Goal: Task Accomplishment & Management: Use online tool/utility

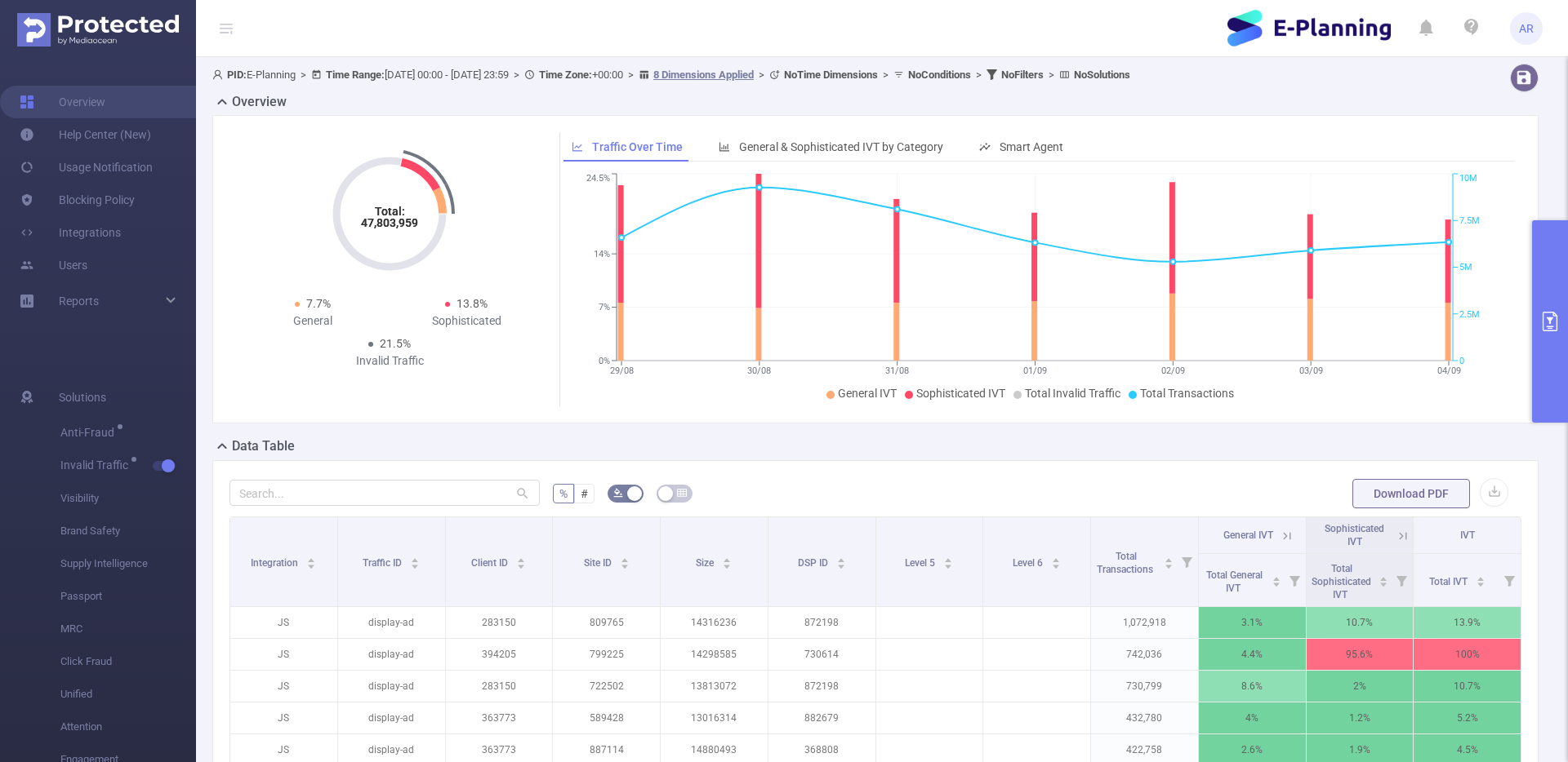
scroll to position [228, 0]
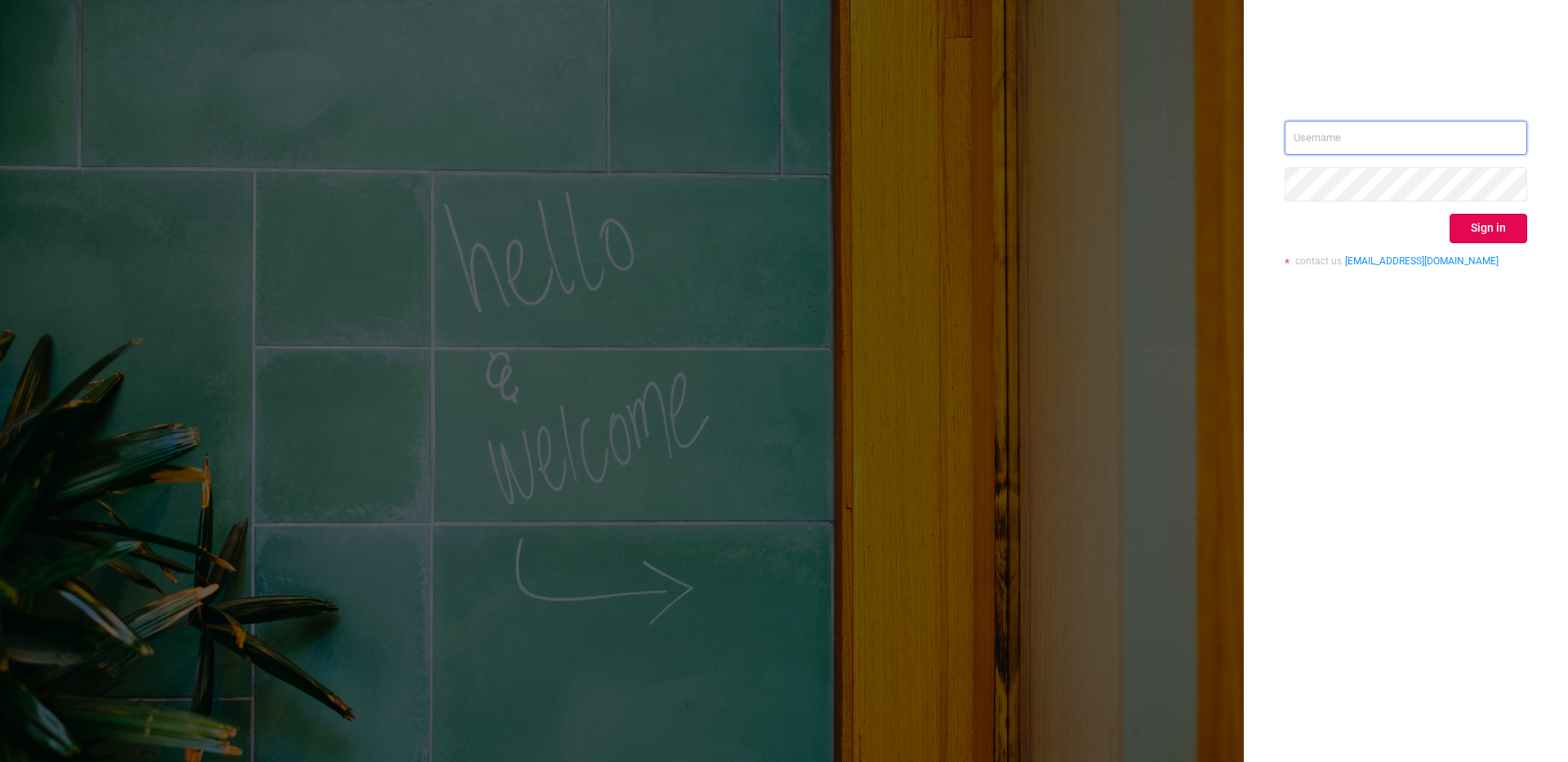
click at [1295, 130] on input "text" at bounding box center [1405, 138] width 242 height 34
type input "ashley@protected.media"
click at [1510, 221] on button "Sign in" at bounding box center [1488, 228] width 77 height 30
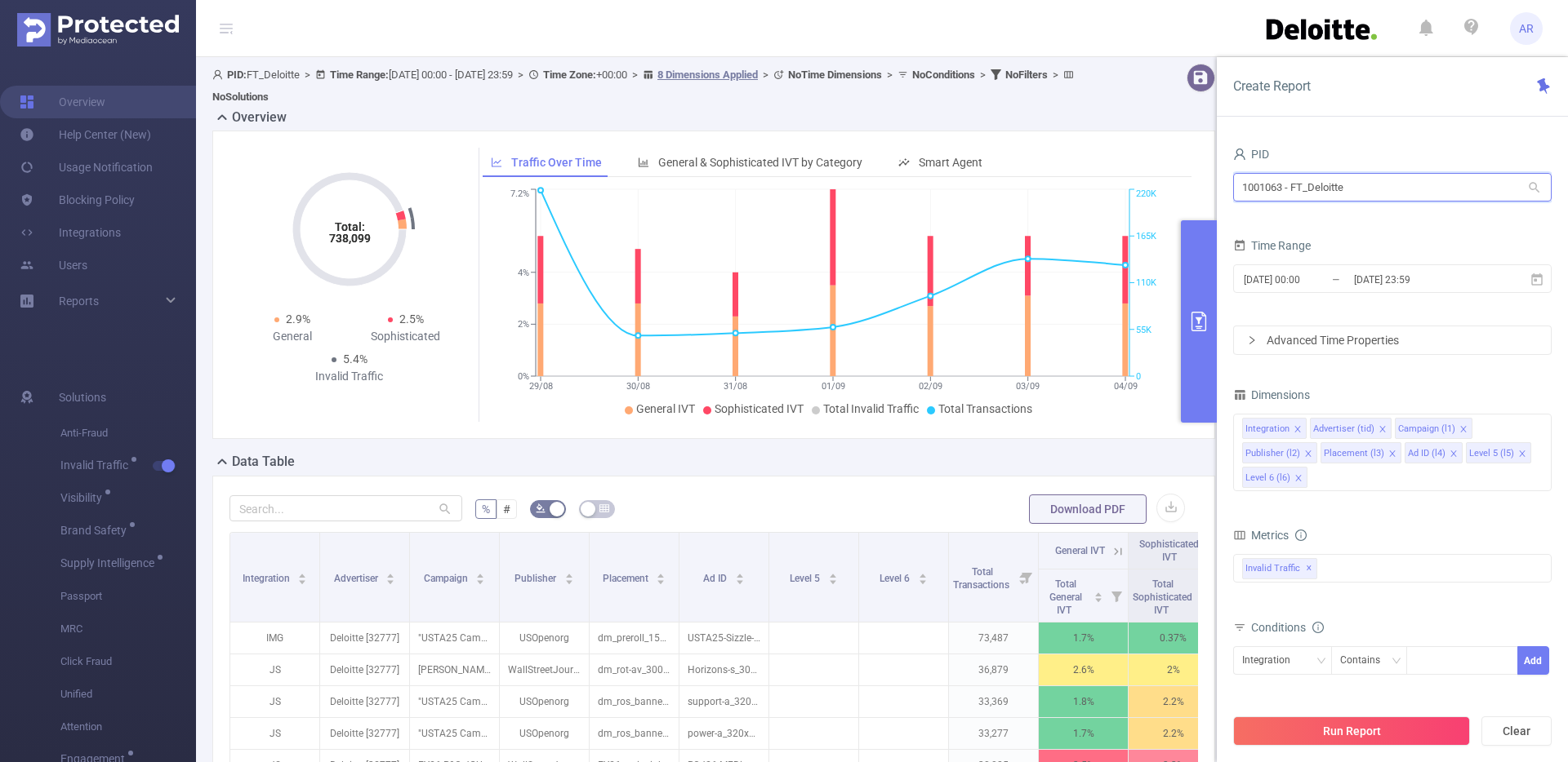
click at [1408, 195] on input "1001063 - FT_Deloitte" at bounding box center [1391, 187] width 318 height 29
type input "planning"
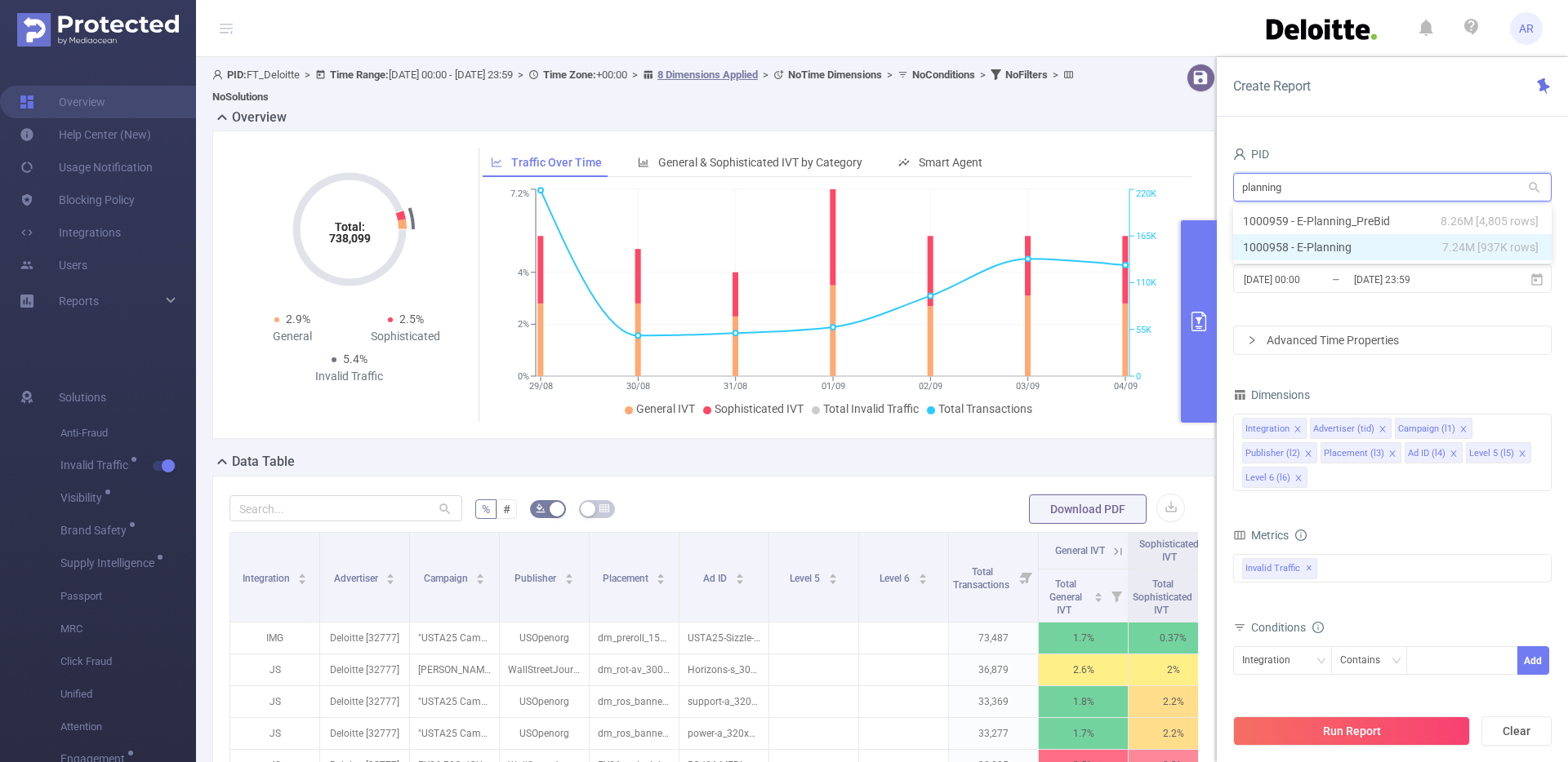
click at [1379, 250] on li "1000958 - E-Planning 7.24M [937K rows]" at bounding box center [1391, 247] width 318 height 26
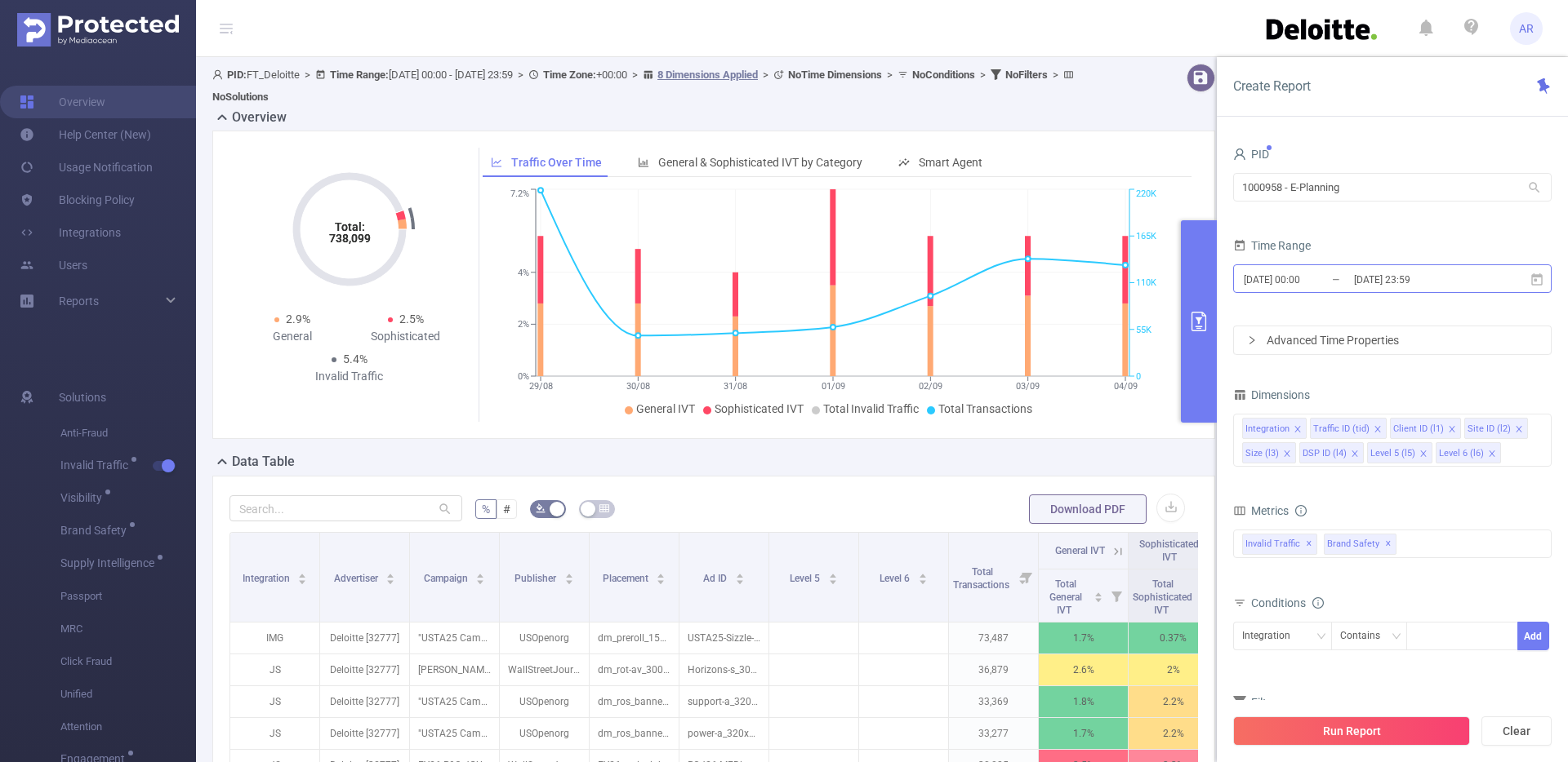
click at [1406, 285] on input "[DATE] 23:59" at bounding box center [1418, 279] width 132 height 22
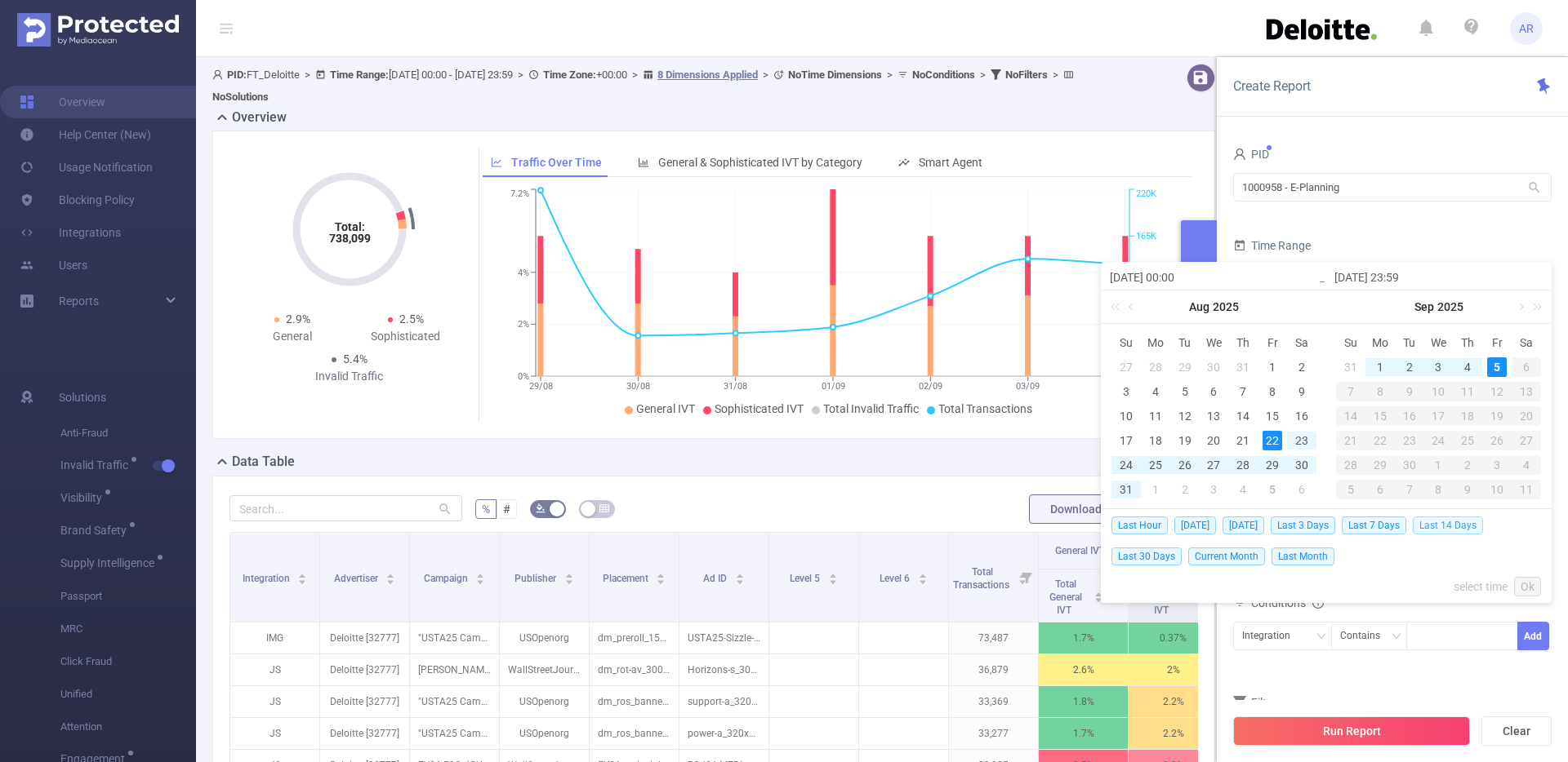
click at [1436, 522] on span "Last 14 Days" at bounding box center [1448, 526] width 70 height 18
type input "2025-08-23 00:00"
type input "2025-09-05 23:59"
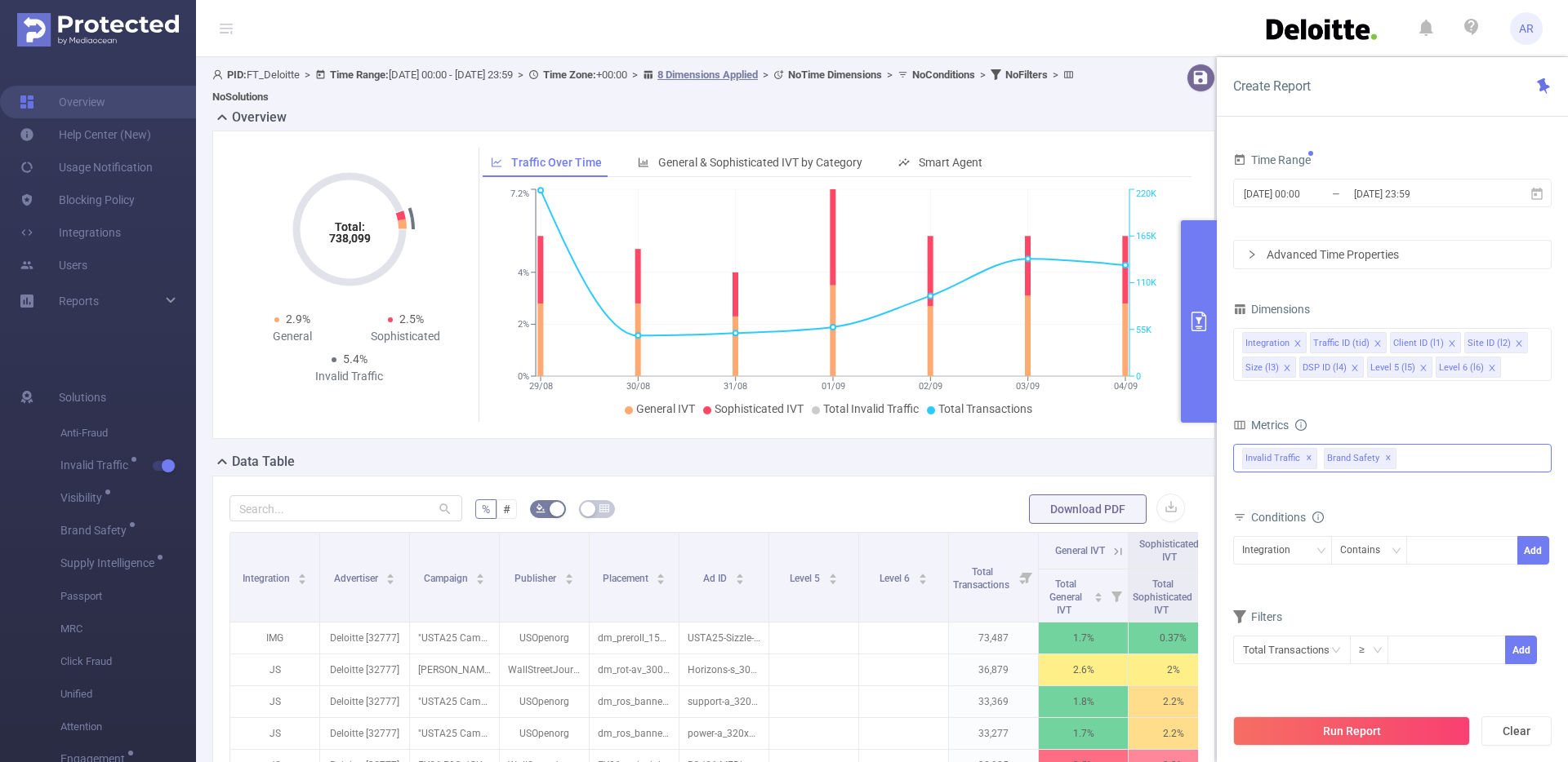
click at [1385, 459] on span "✕" at bounding box center [1388, 458] width 6 height 20
click at [1344, 726] on button "Run Report" at bounding box center [1351, 731] width 237 height 30
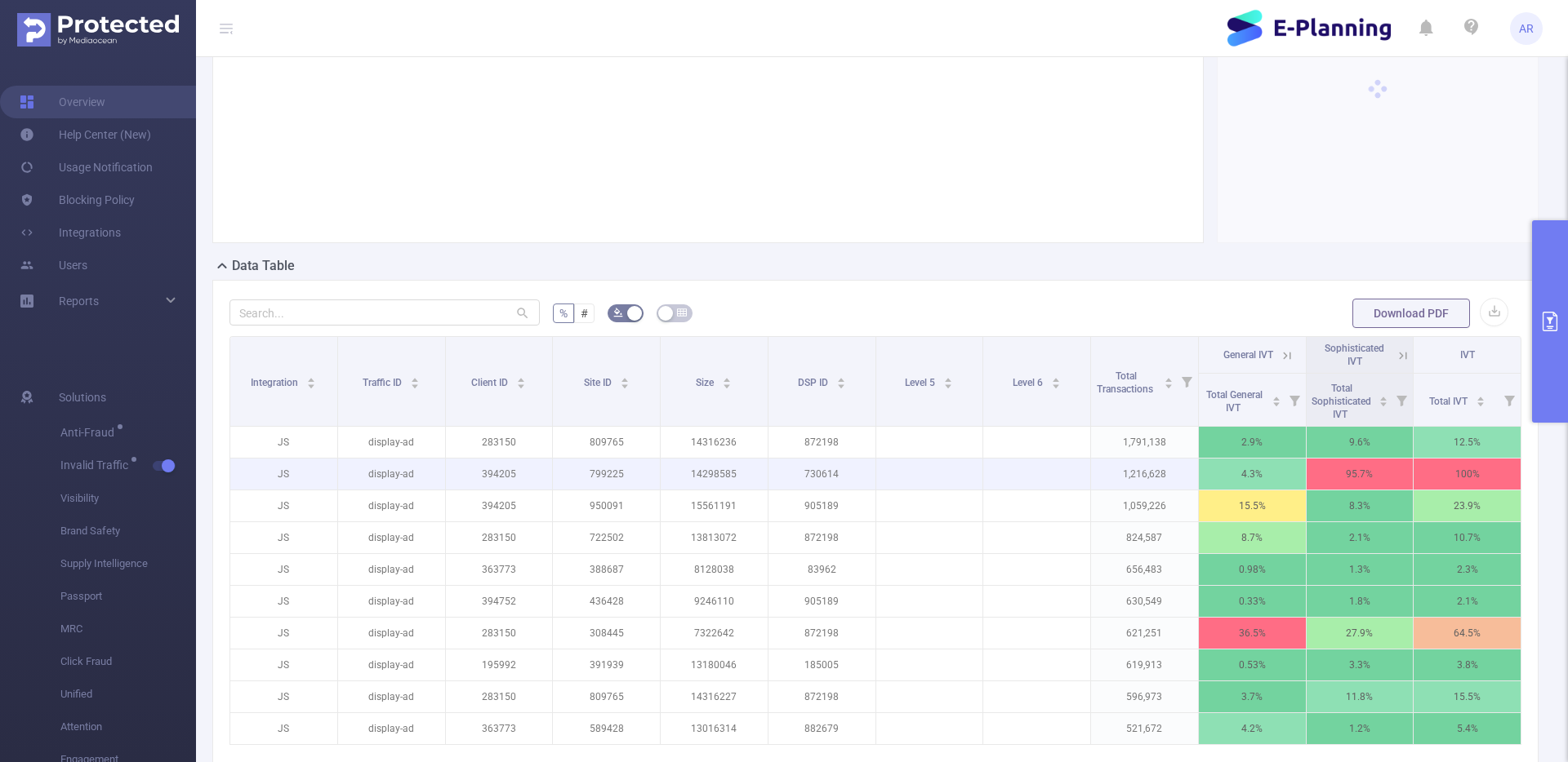
scroll to position [261, 0]
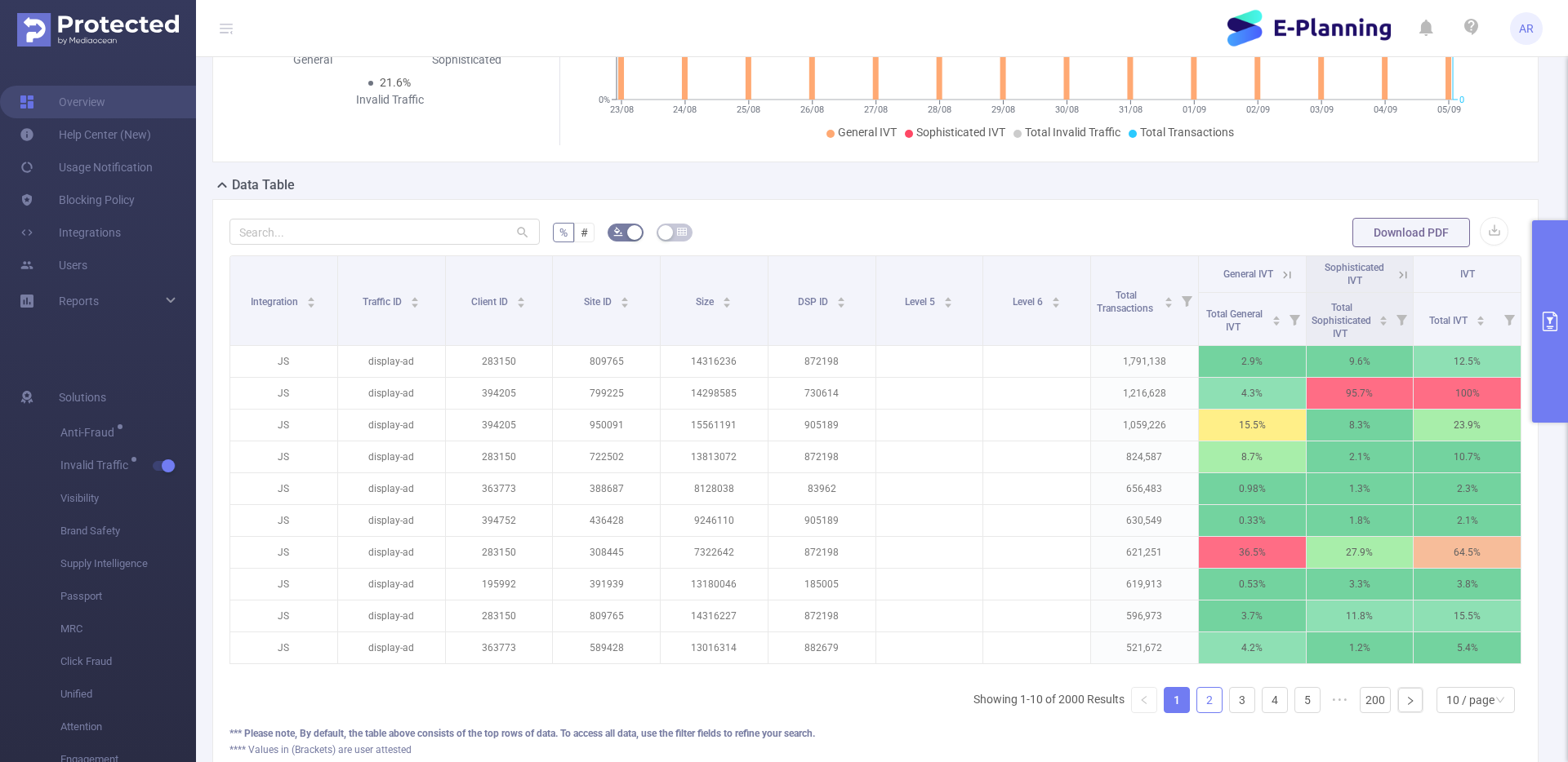
click at [1197, 710] on link "2" at bounding box center [1208, 700] width 24 height 24
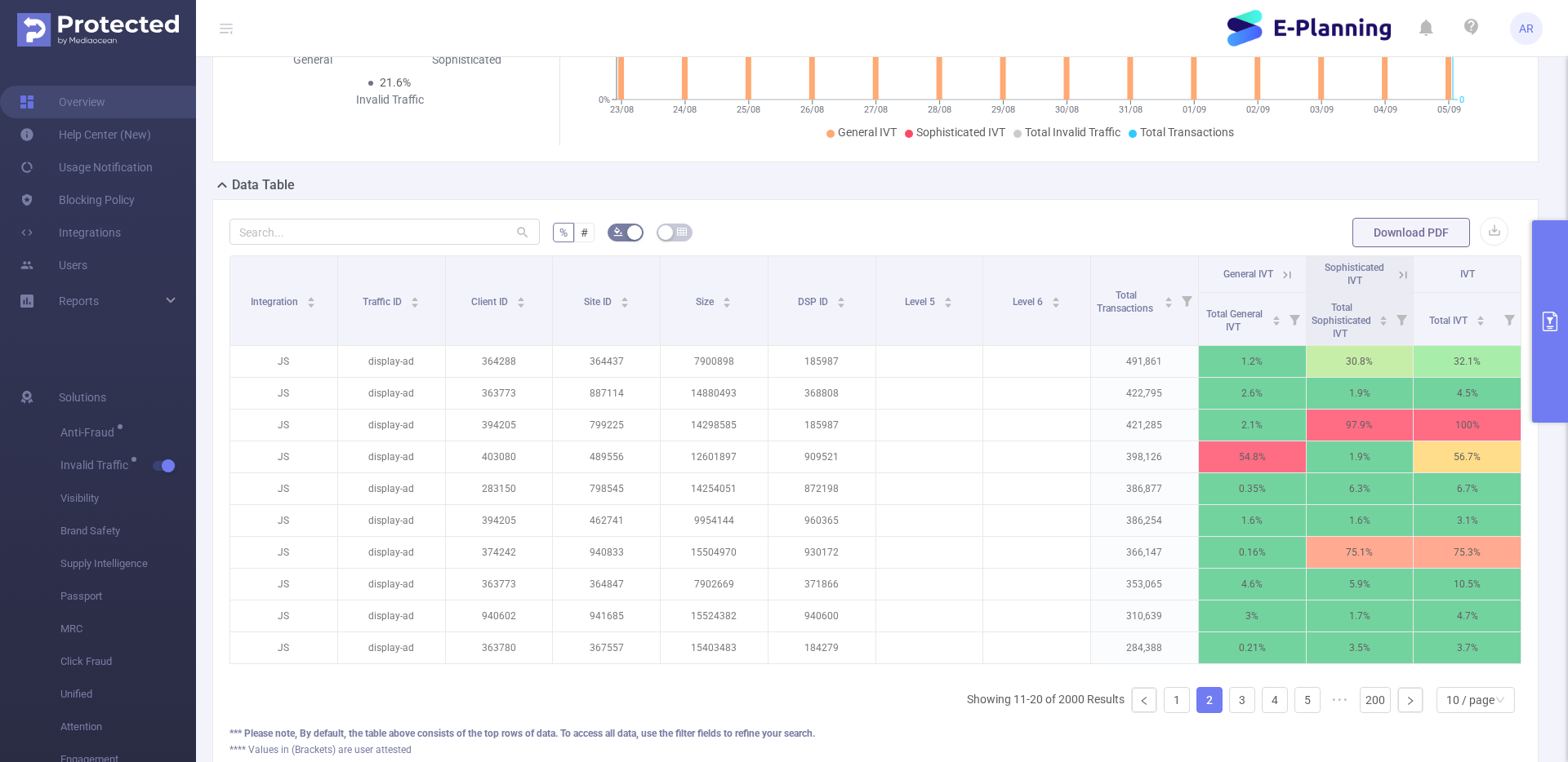
click at [1555, 309] on button "primary" at bounding box center [1550, 322] width 36 height 203
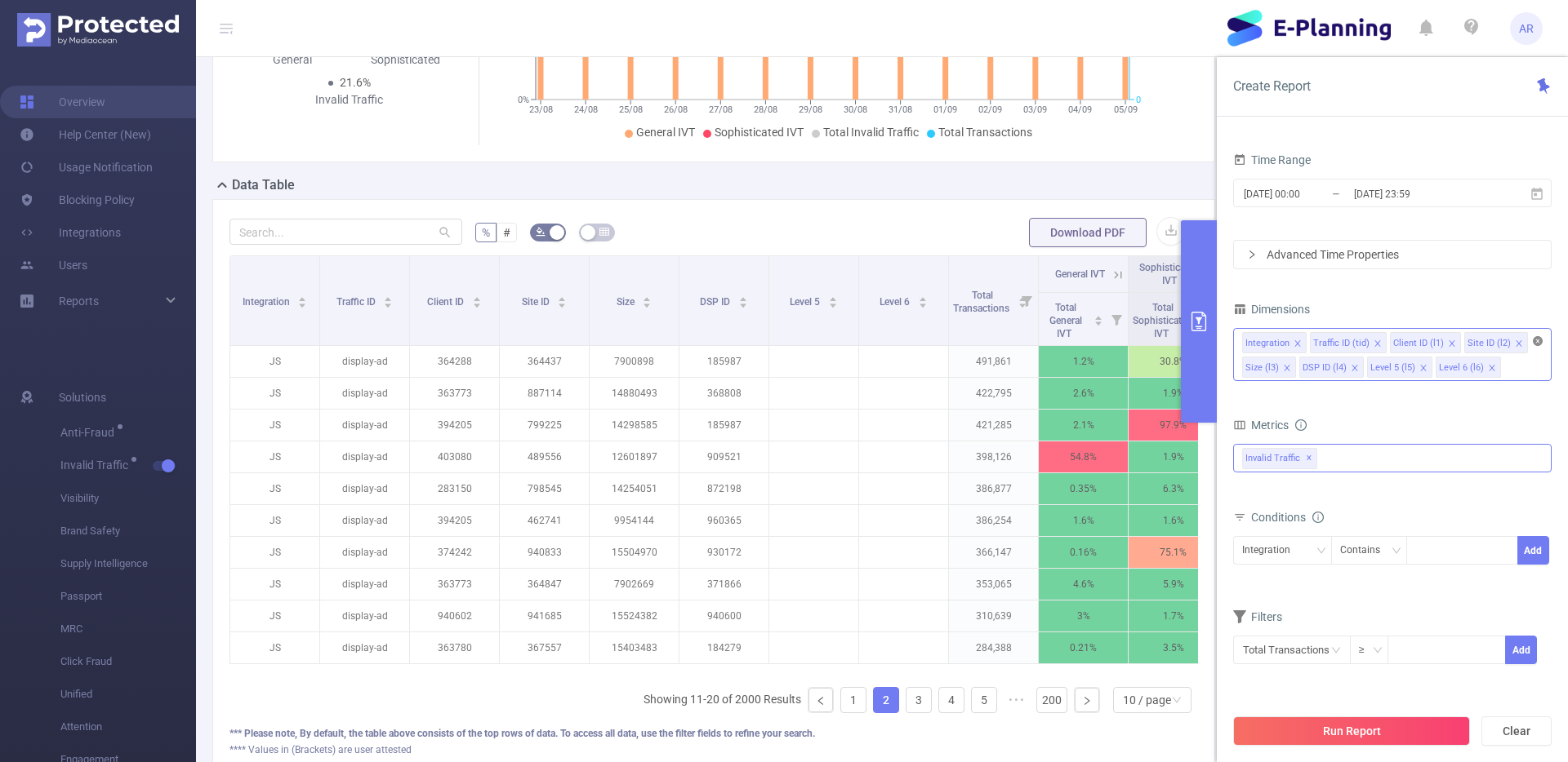
click at [1535, 340] on icon "icon: close-circle" at bounding box center [1537, 340] width 10 height 10
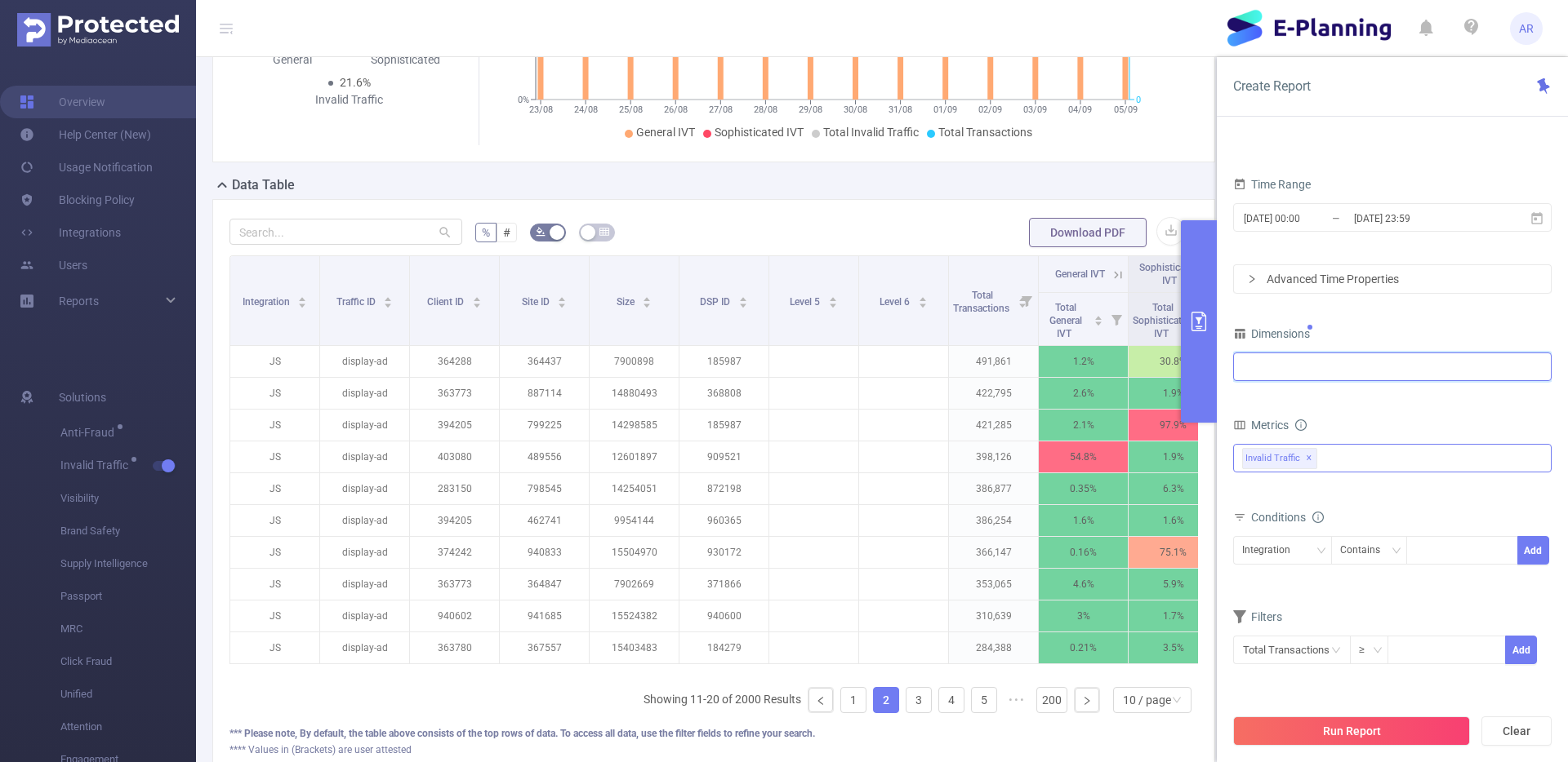
click at [1455, 377] on div at bounding box center [1391, 367] width 300 height 27
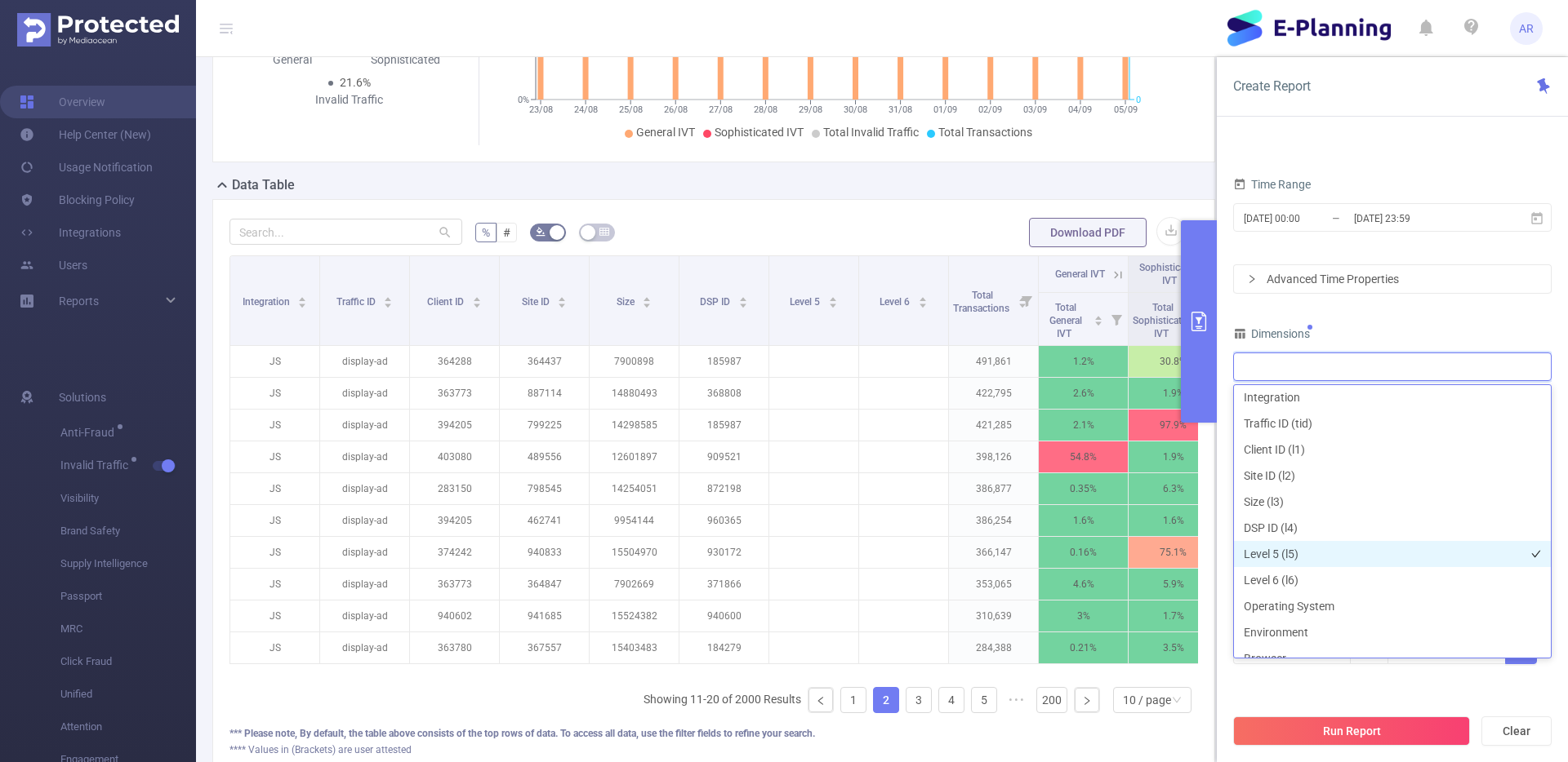
scroll to position [211, 0]
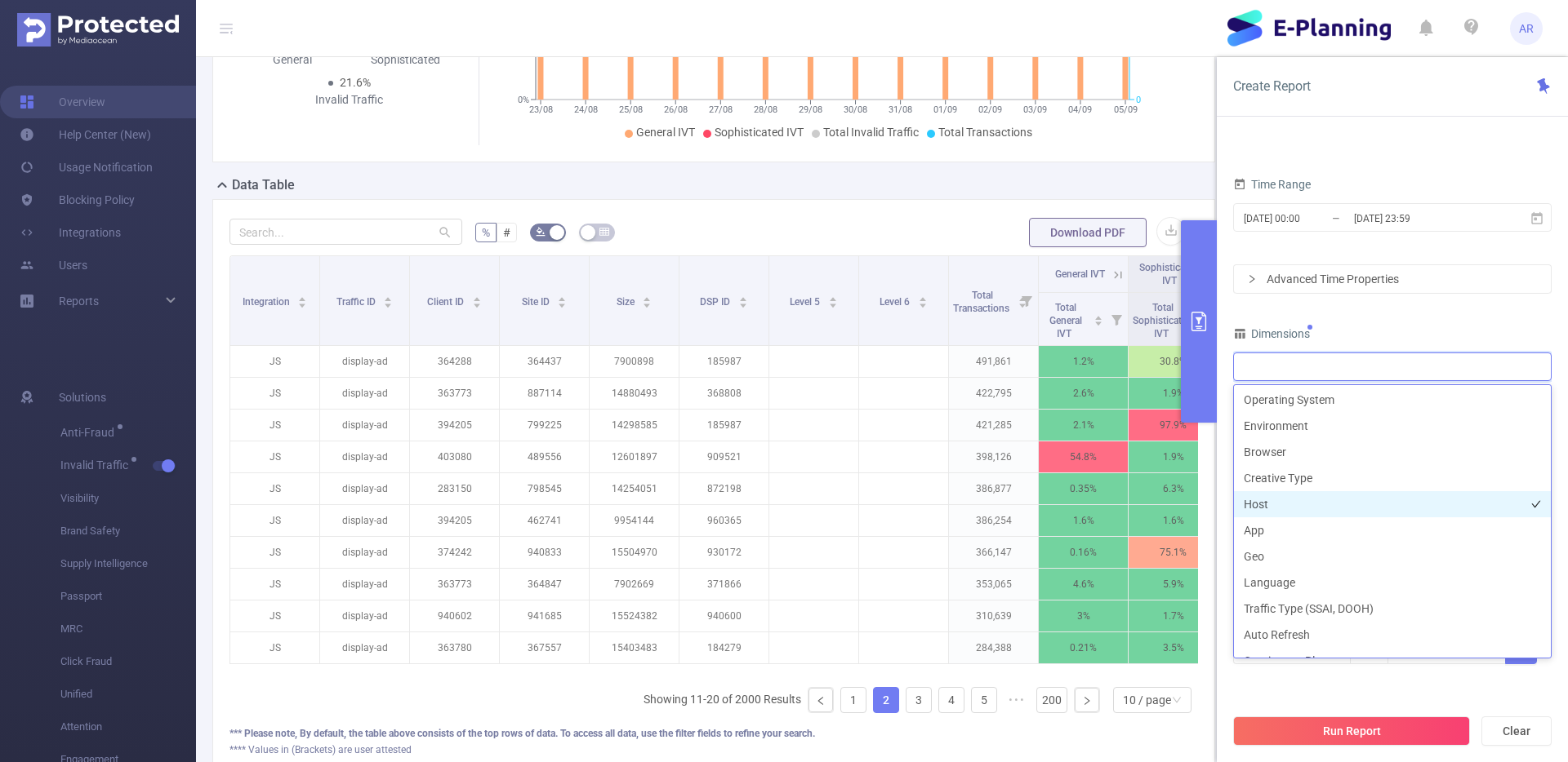
click at [1271, 503] on li "Host" at bounding box center [1392, 504] width 317 height 26
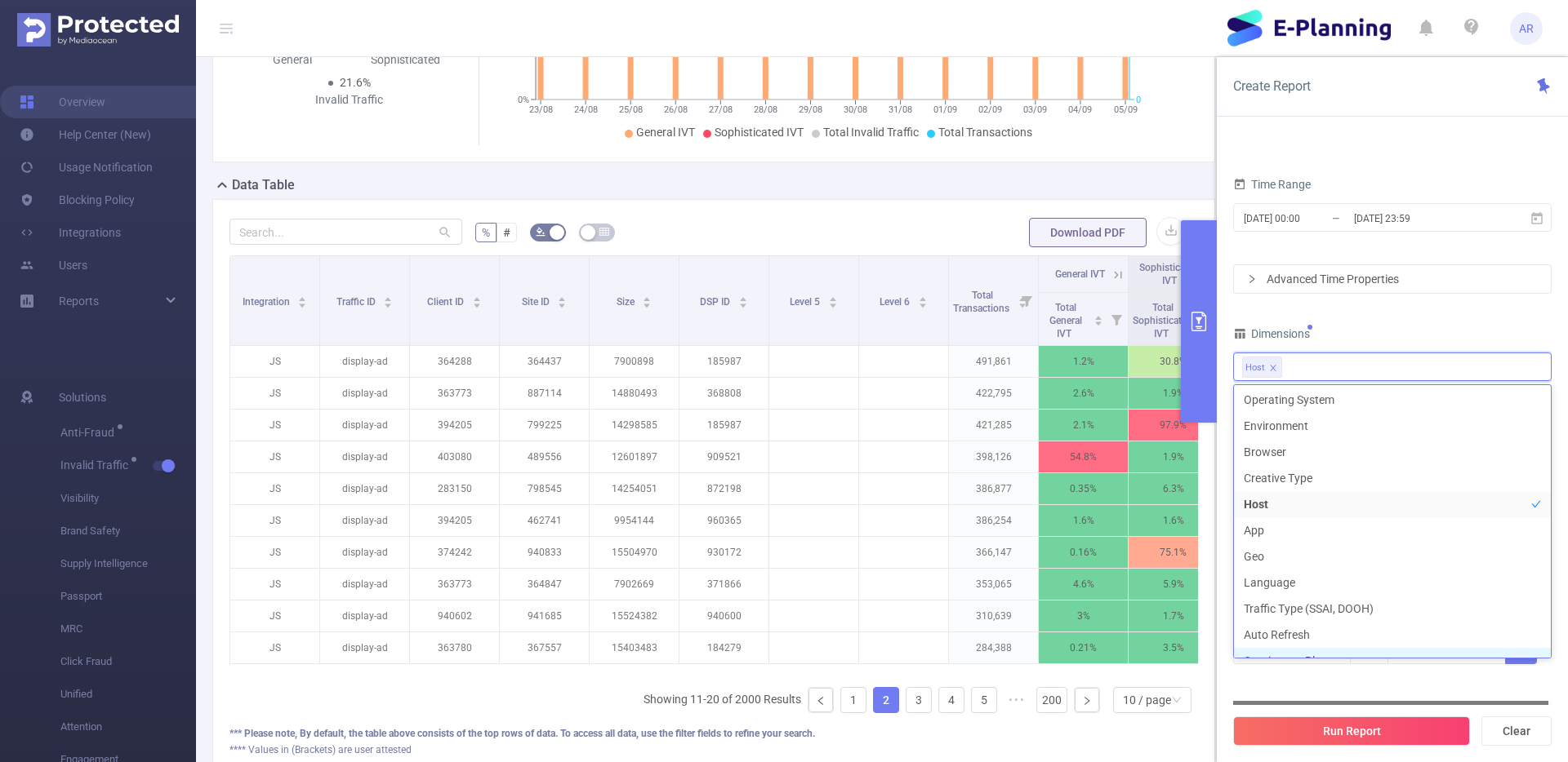
scroll to position [227, 0]
click at [1313, 683] on div "Filters Total Transactions ≥ Add" at bounding box center [1391, 645] width 318 height 80
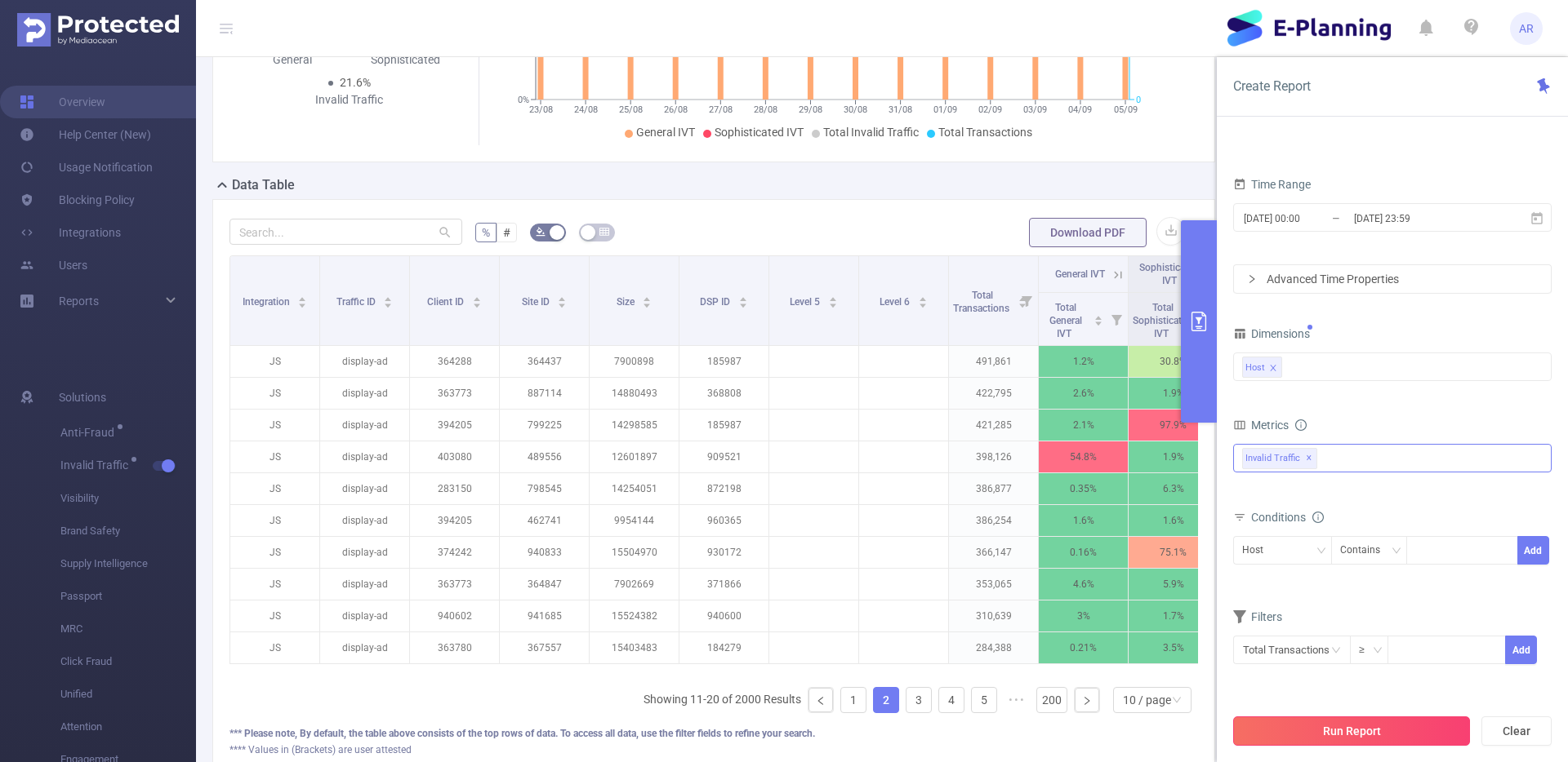
click at [1284, 732] on button "Run Report" at bounding box center [1351, 731] width 237 height 30
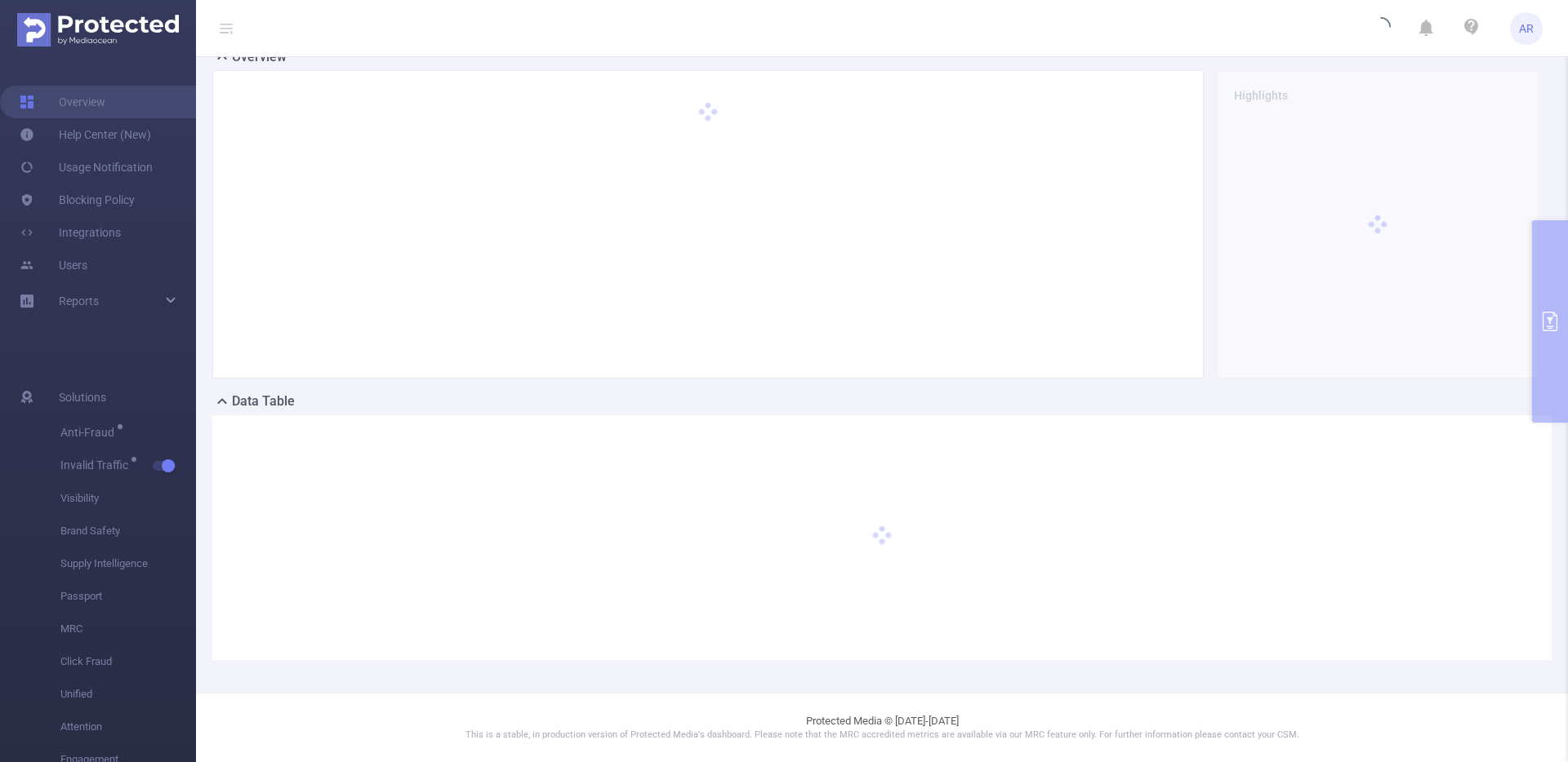
scroll to position [45, 0]
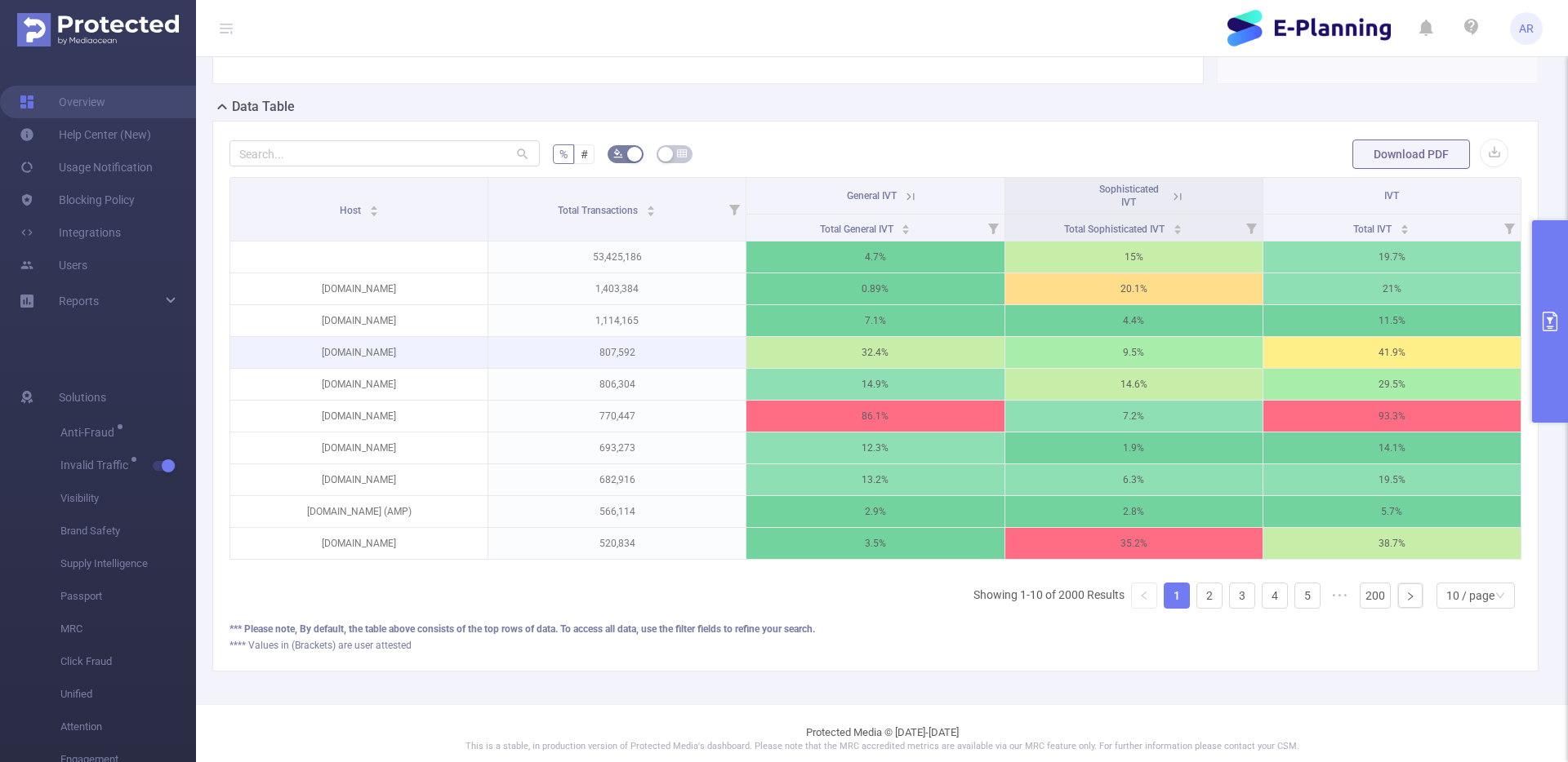
scroll to position [363, 0]
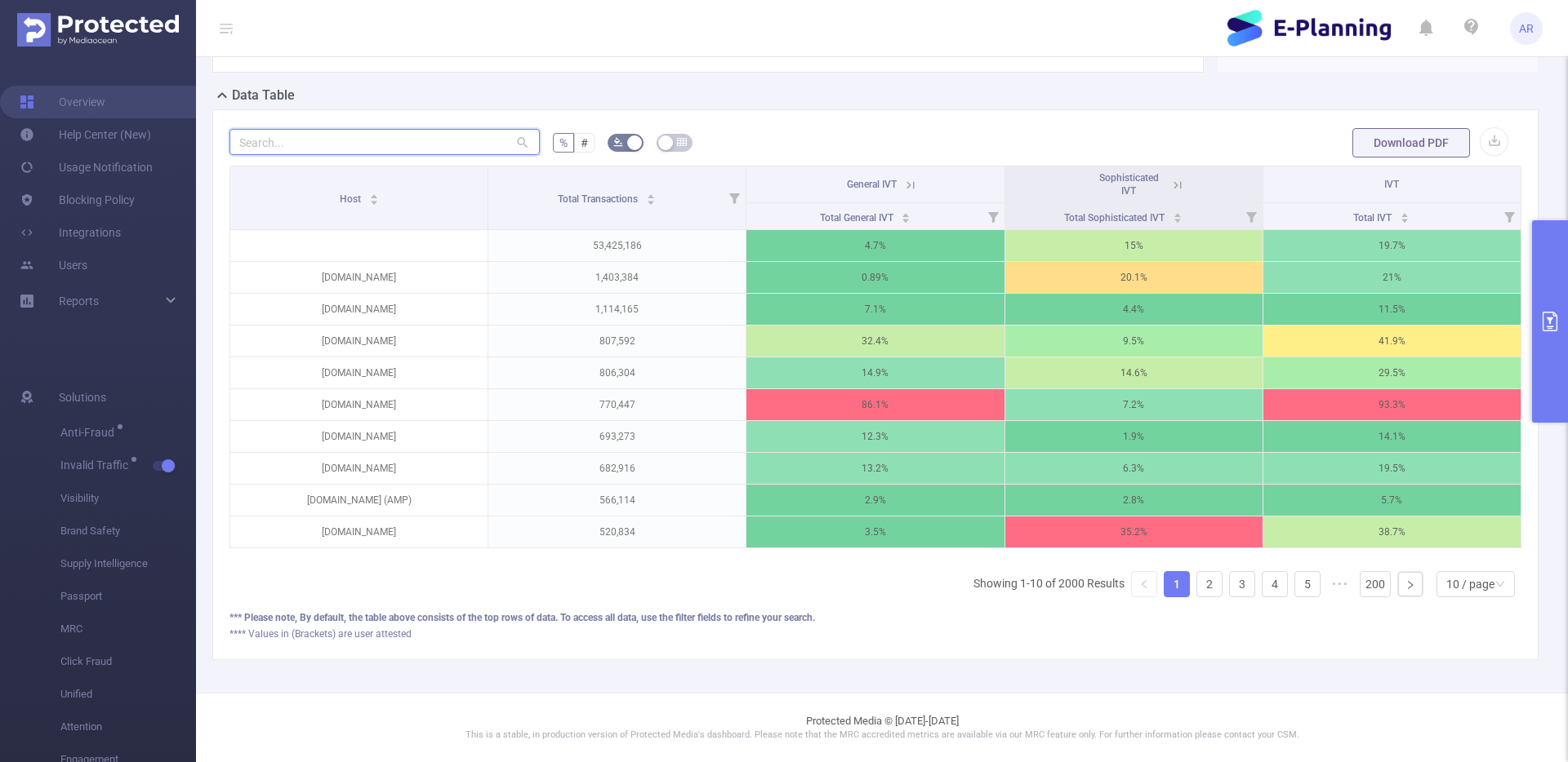
click at [386, 132] on input "text" at bounding box center [385, 141] width 310 height 26
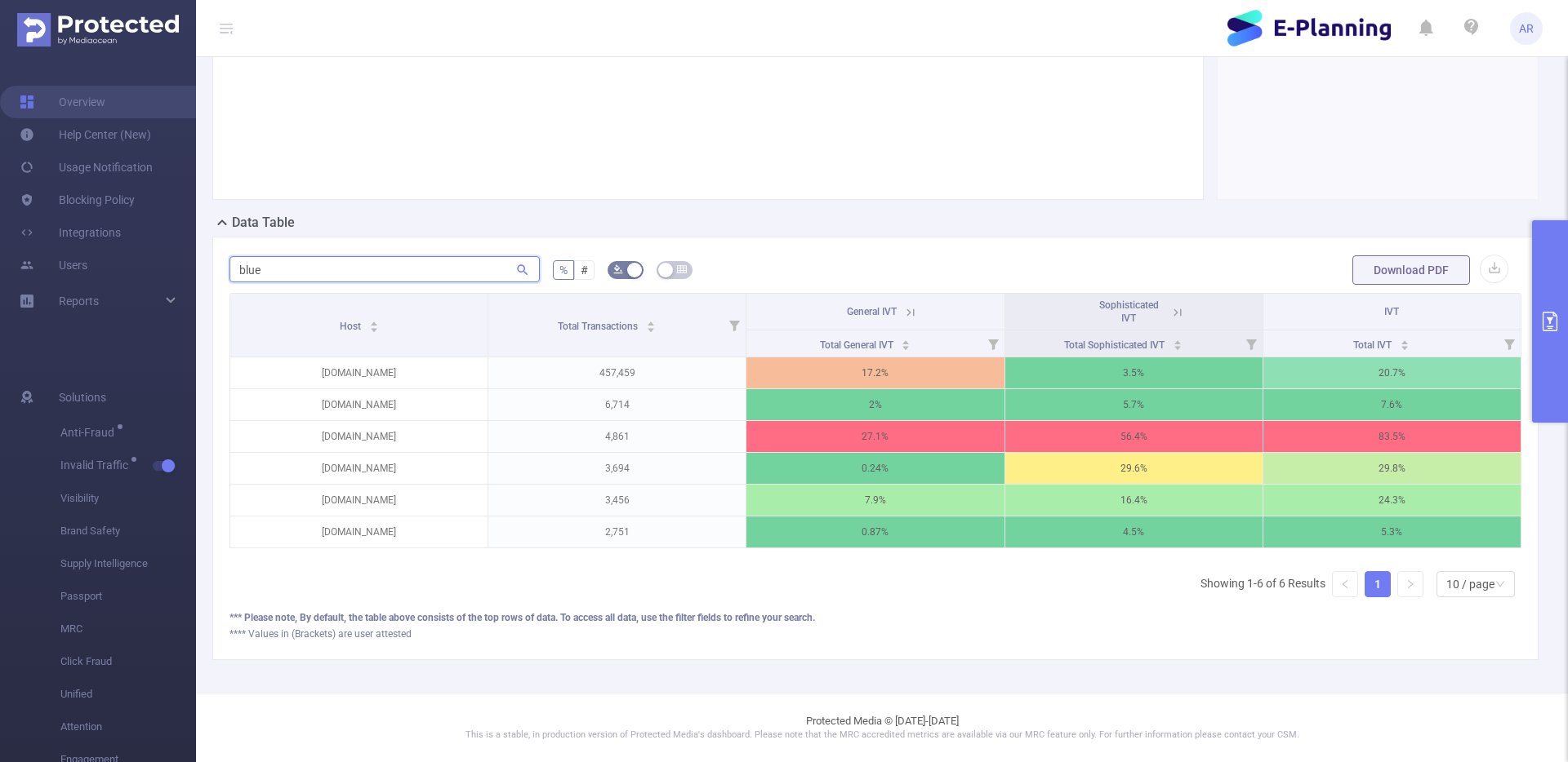
scroll to position [109, 0]
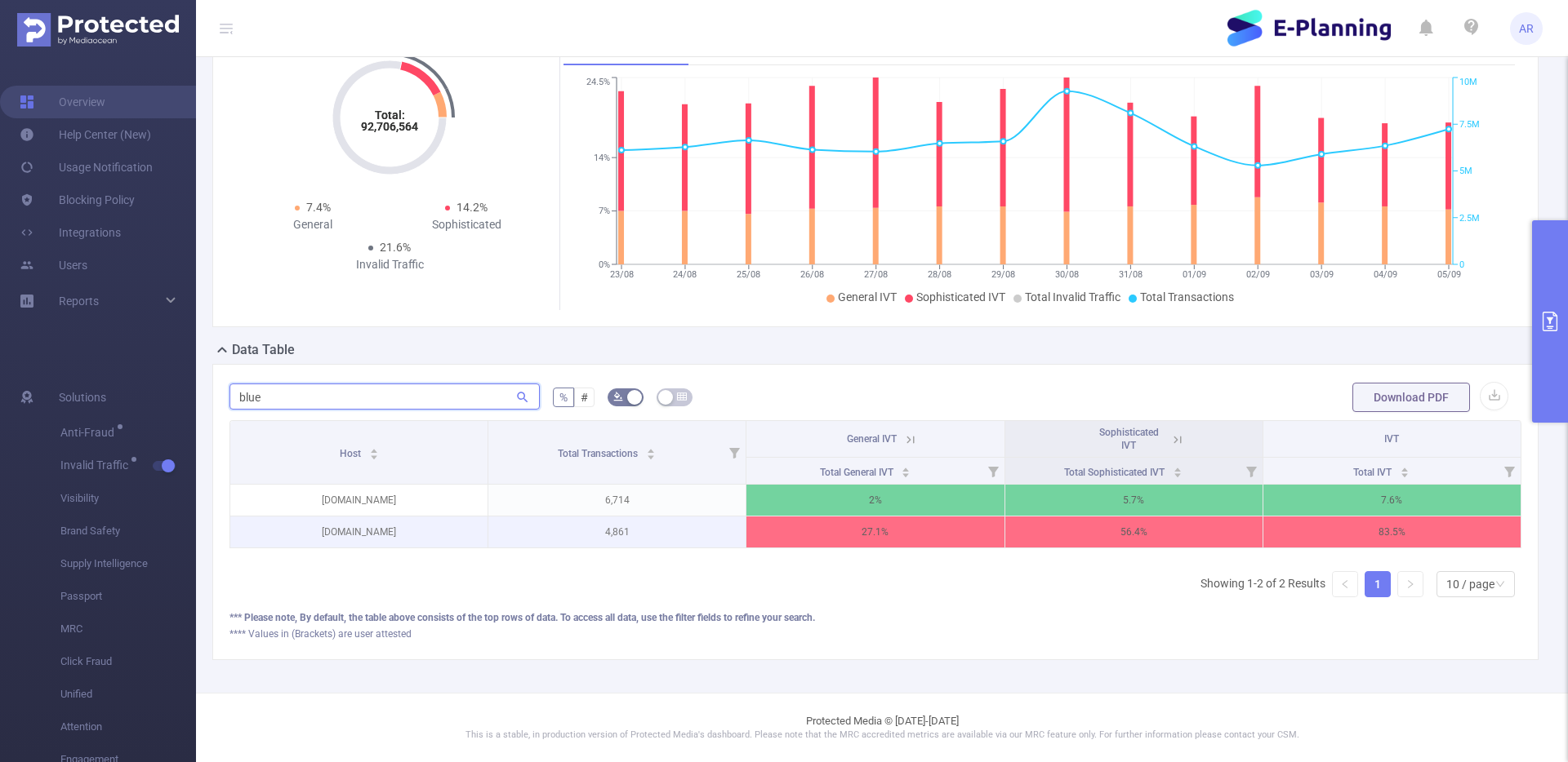
type input "blue"
click at [351, 529] on p "bluestacks.com" at bounding box center [359, 532] width 257 height 31
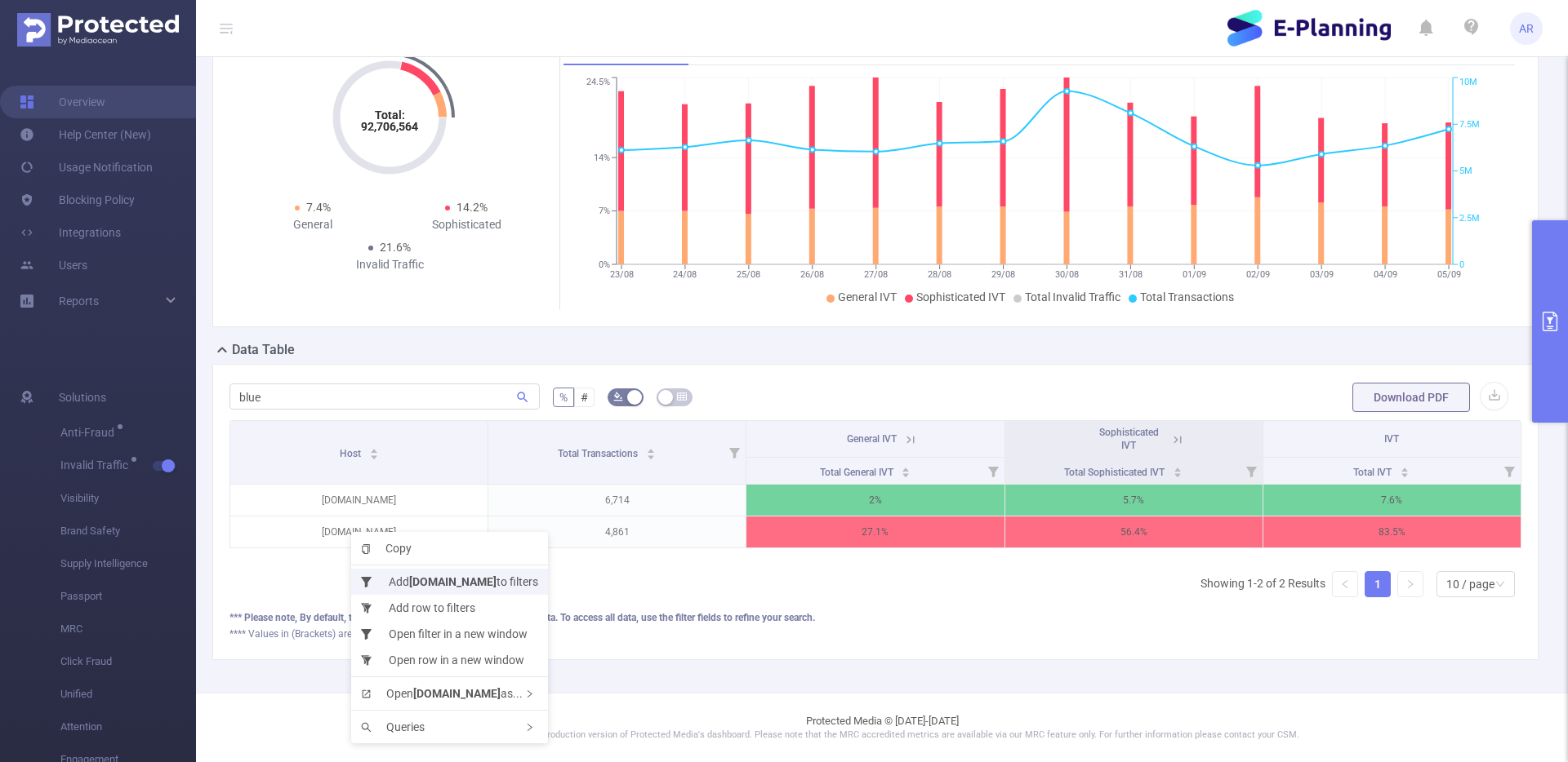
click at [397, 586] on li "Add bluestacks.com to filters" at bounding box center [450, 582] width 196 height 26
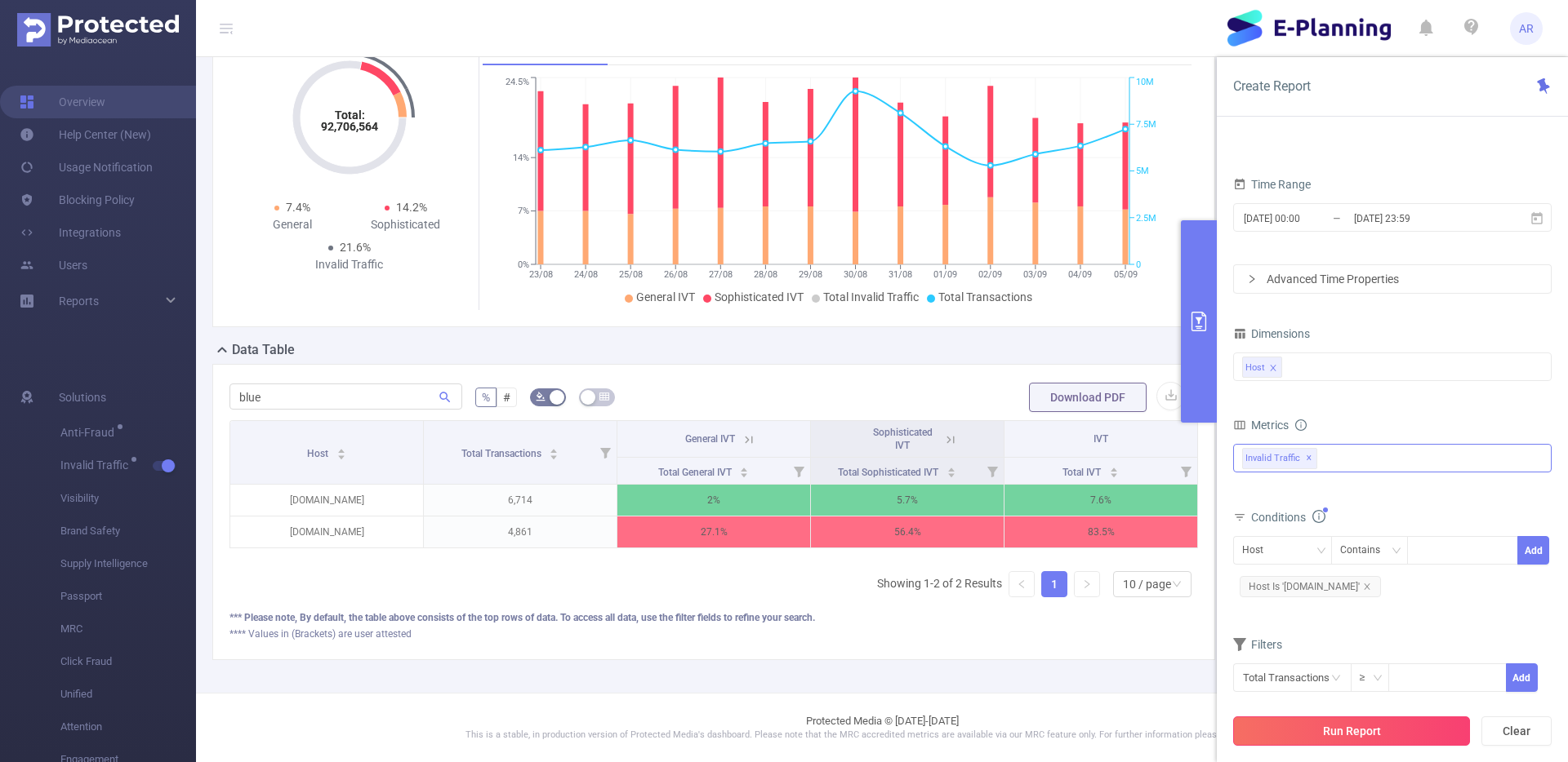
click at [1405, 733] on button "Run Report" at bounding box center [1351, 731] width 237 height 30
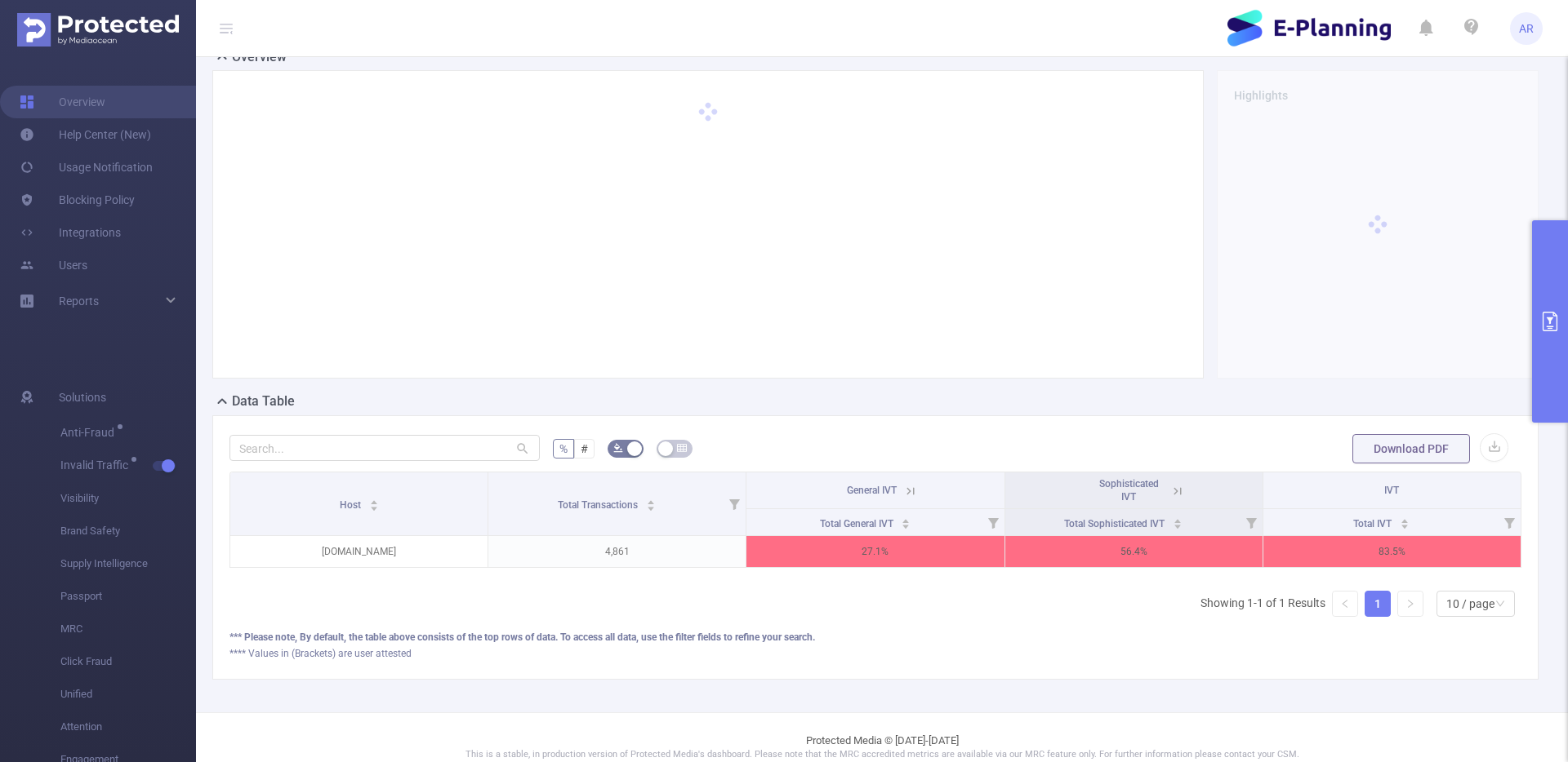
click at [907, 492] on icon at bounding box center [910, 491] width 14 height 14
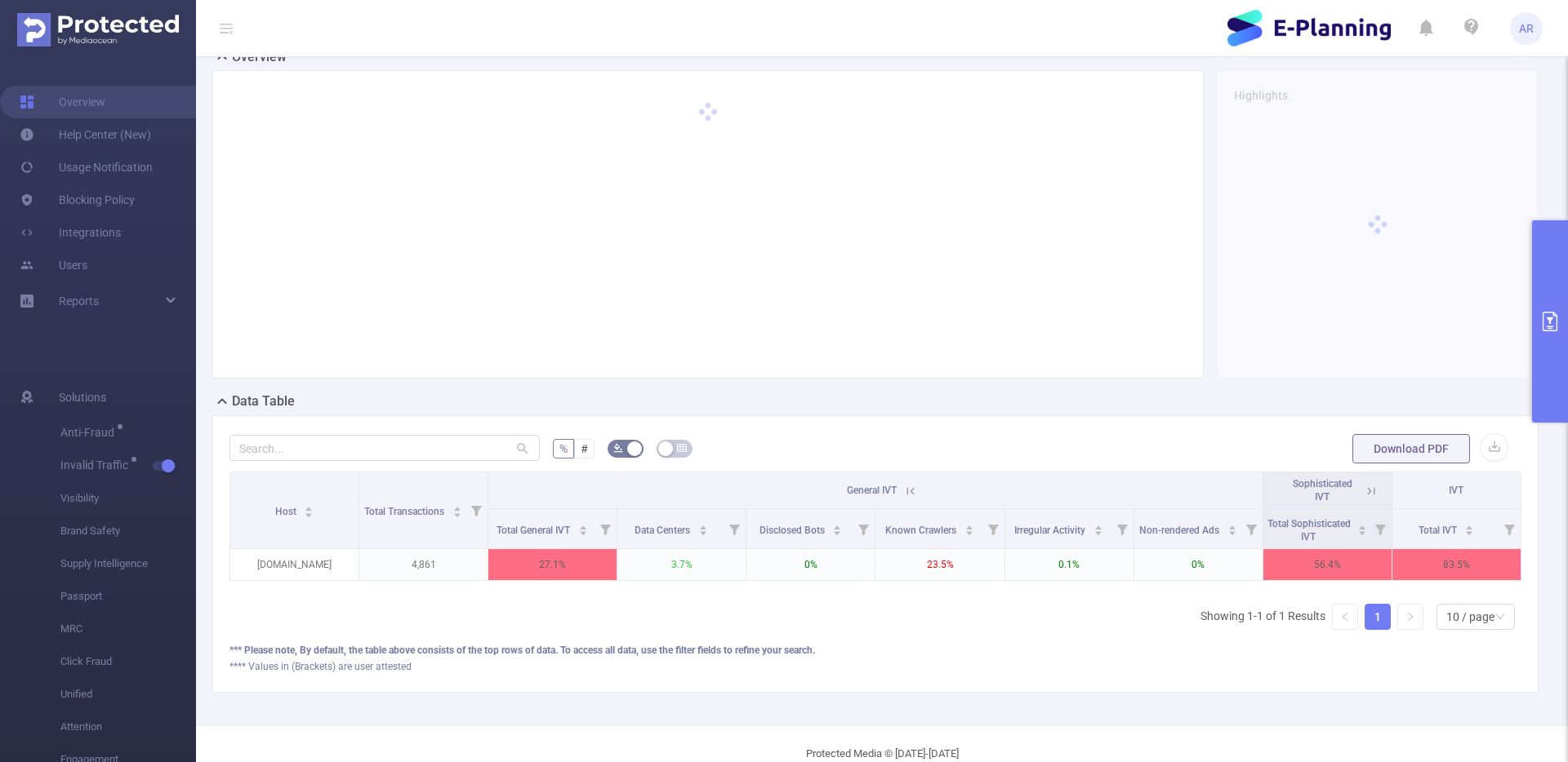
scroll to position [0, 4]
click at [1363, 491] on icon at bounding box center [1367, 491] width 7 height 7
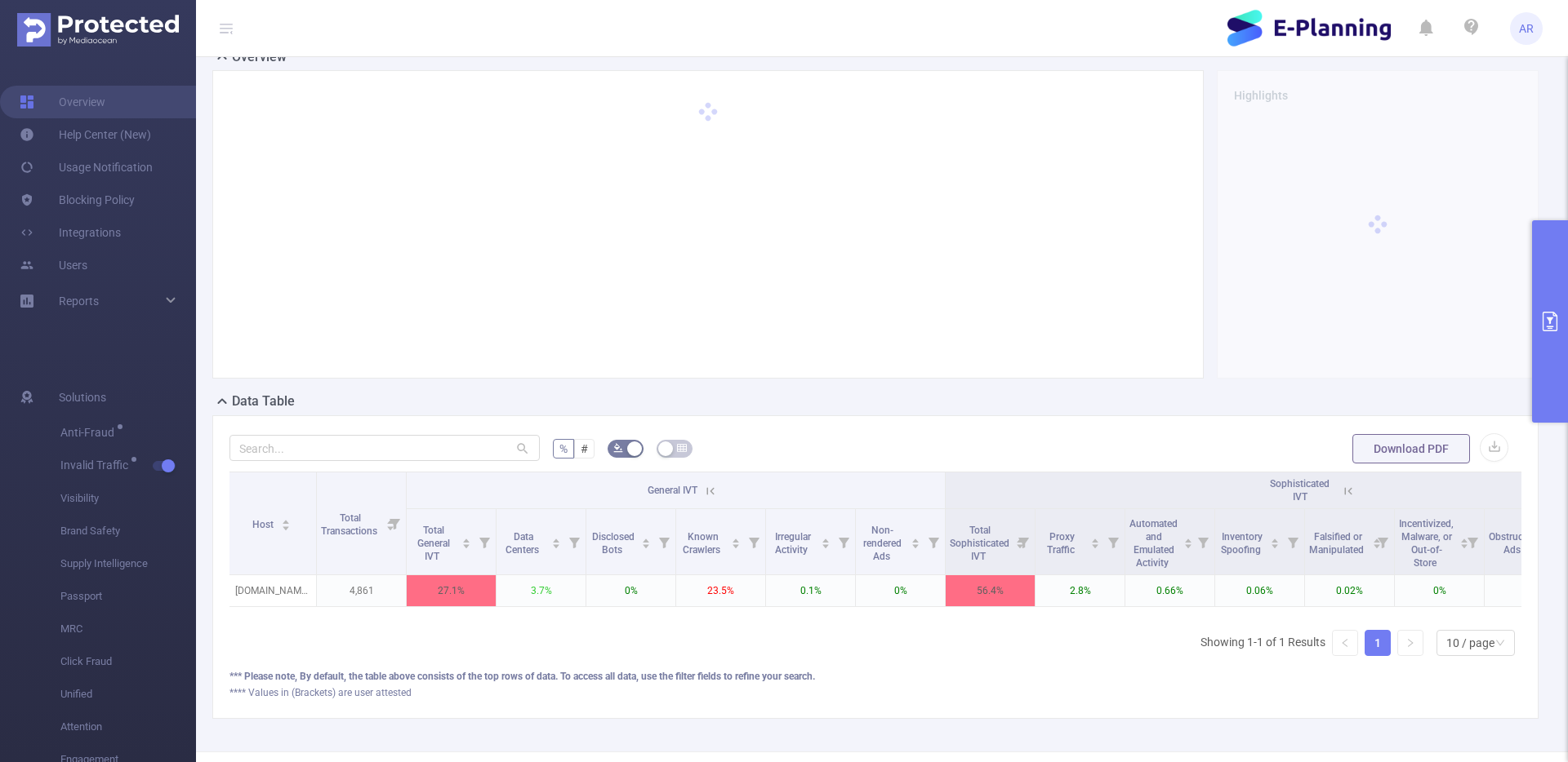
drag, startPoint x: 1217, startPoint y: 609, endPoint x: 1310, endPoint y: 609, distance: 93.0
click at [1310, 609] on div "Host Total Transactions General IVT Sophisticated IVT IVT Total General IVT Dat…" at bounding box center [876, 544] width 1292 height 145
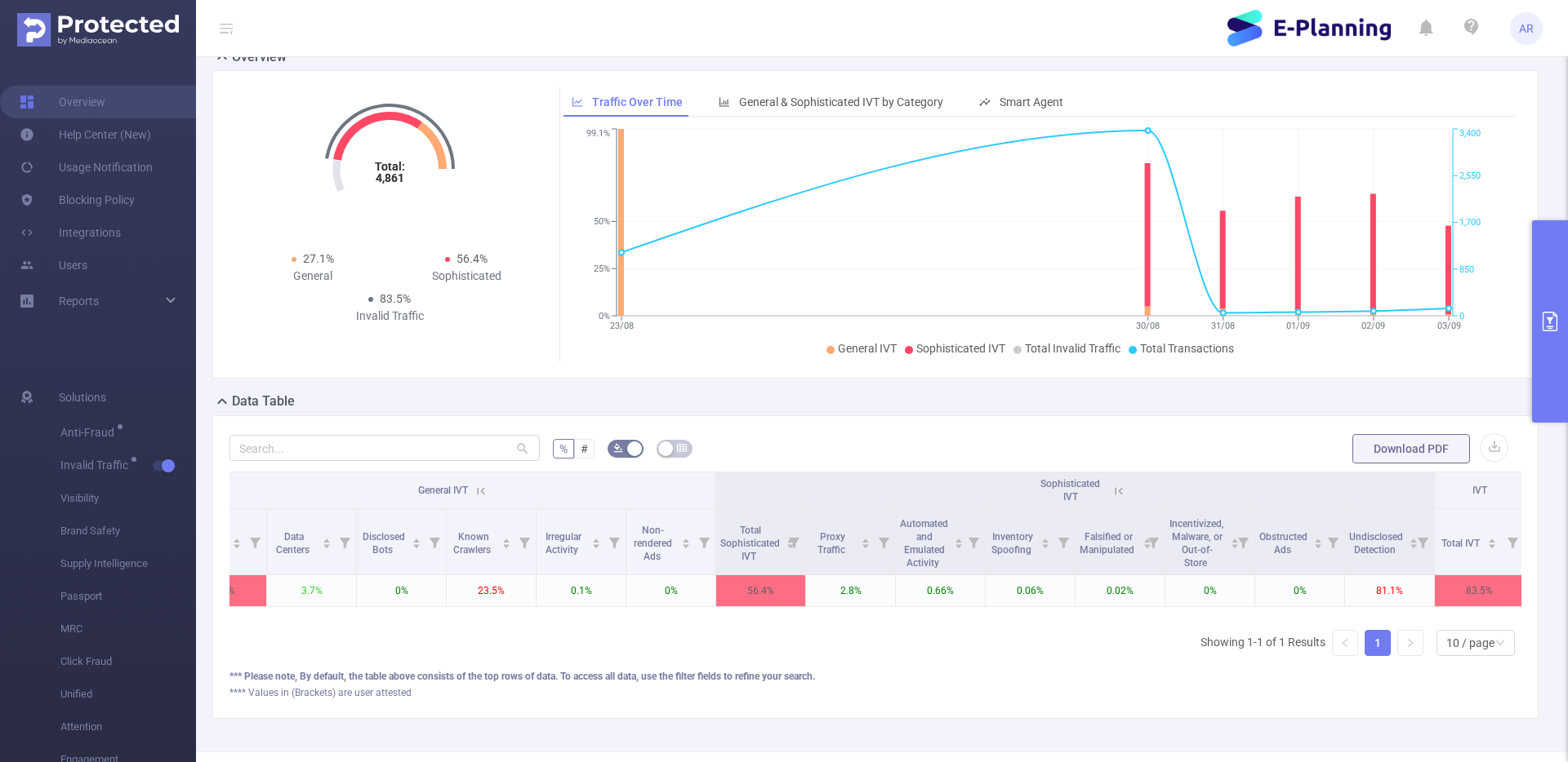
scroll to position [0, 251]
click at [1545, 357] on button "primary" at bounding box center [1550, 322] width 36 height 203
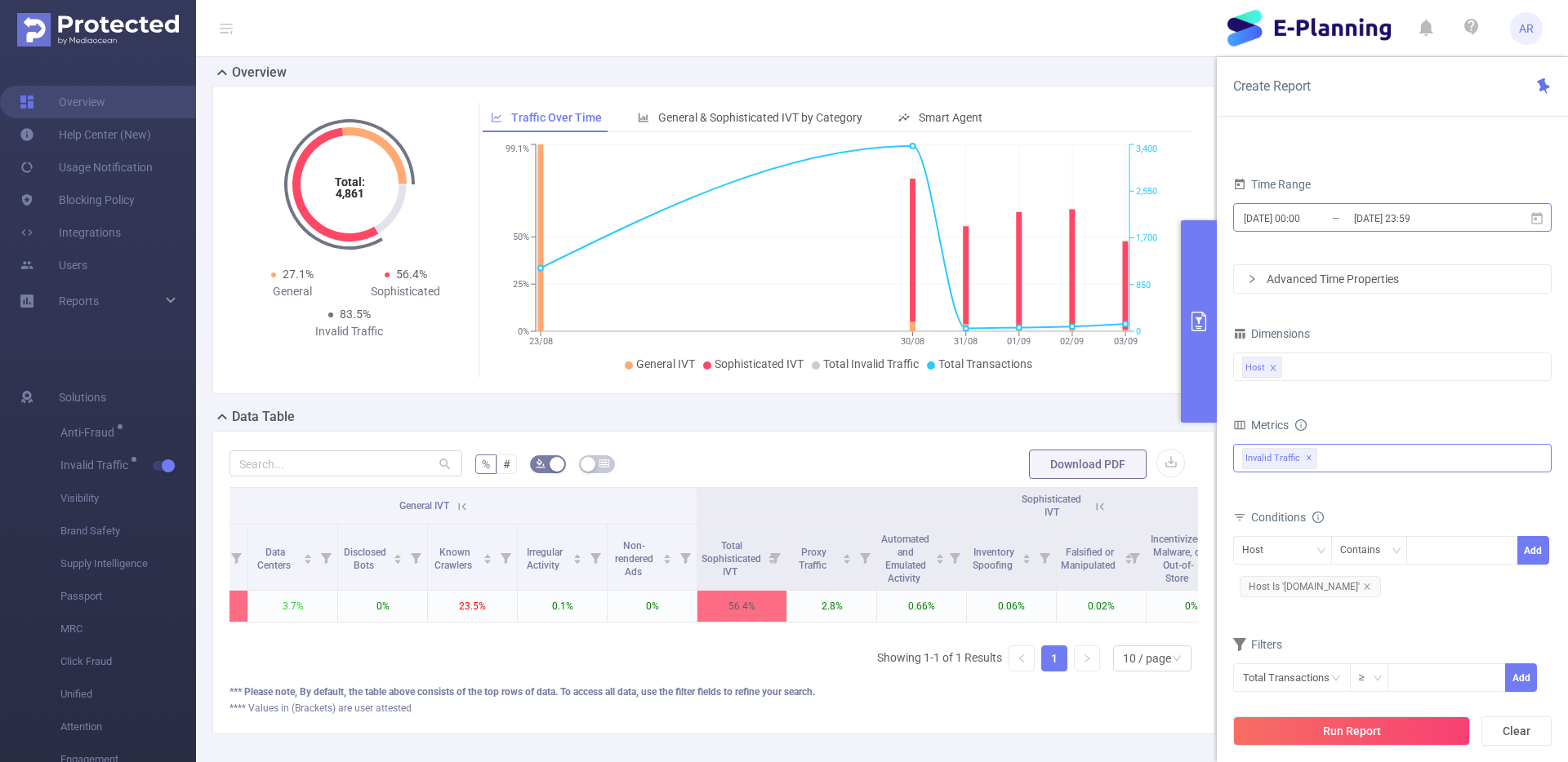
click at [1406, 217] on input "2025-09-05 23:59" at bounding box center [1418, 218] width 132 height 22
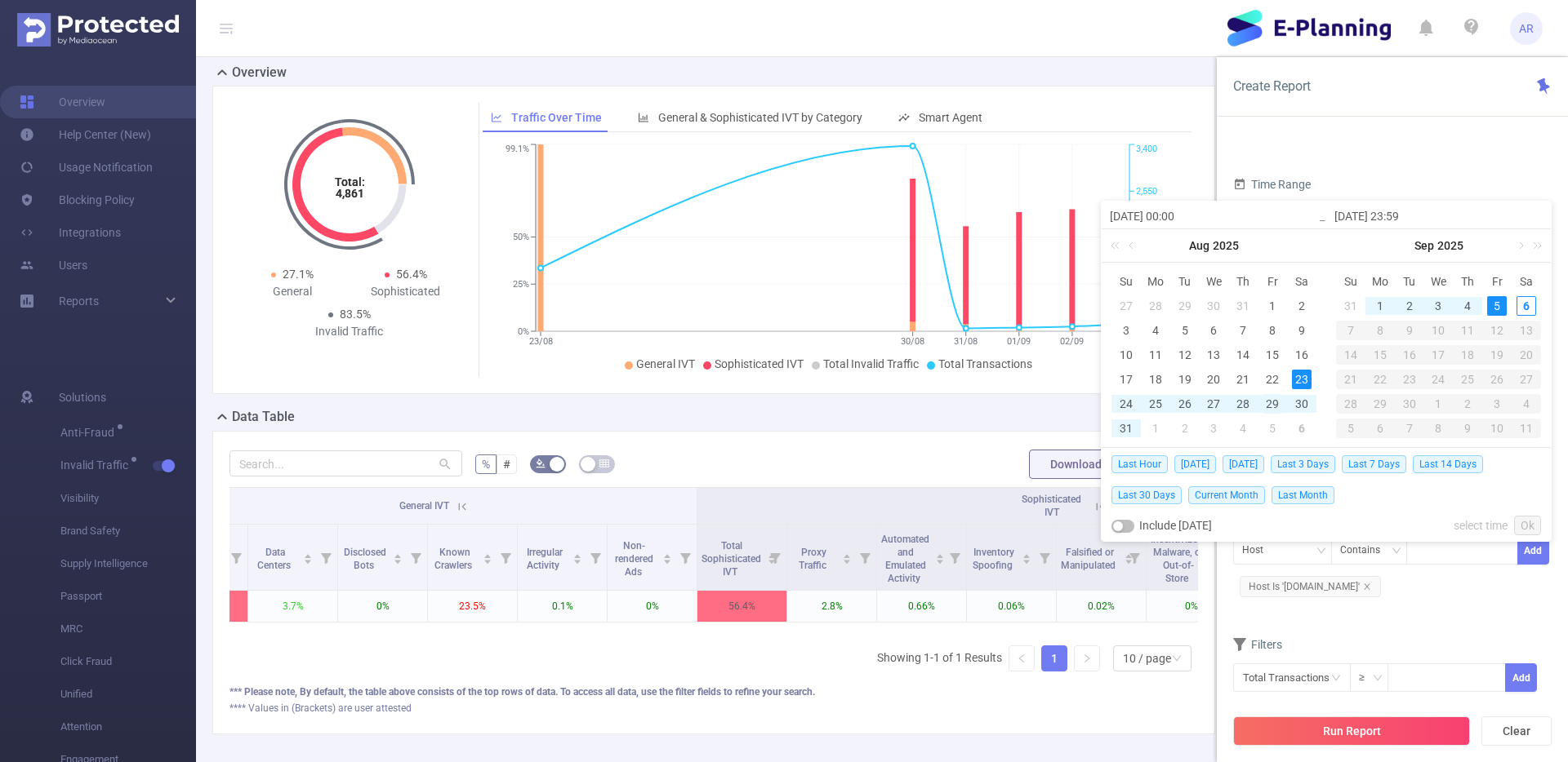
click at [1275, 404] on div "29" at bounding box center [1272, 404] width 20 height 20
click at [1501, 305] on div "5" at bounding box center [1497, 306] width 20 height 20
type input "2025-08-29 00:00"
click at [1527, 520] on link "Ok" at bounding box center [1527, 526] width 27 height 20
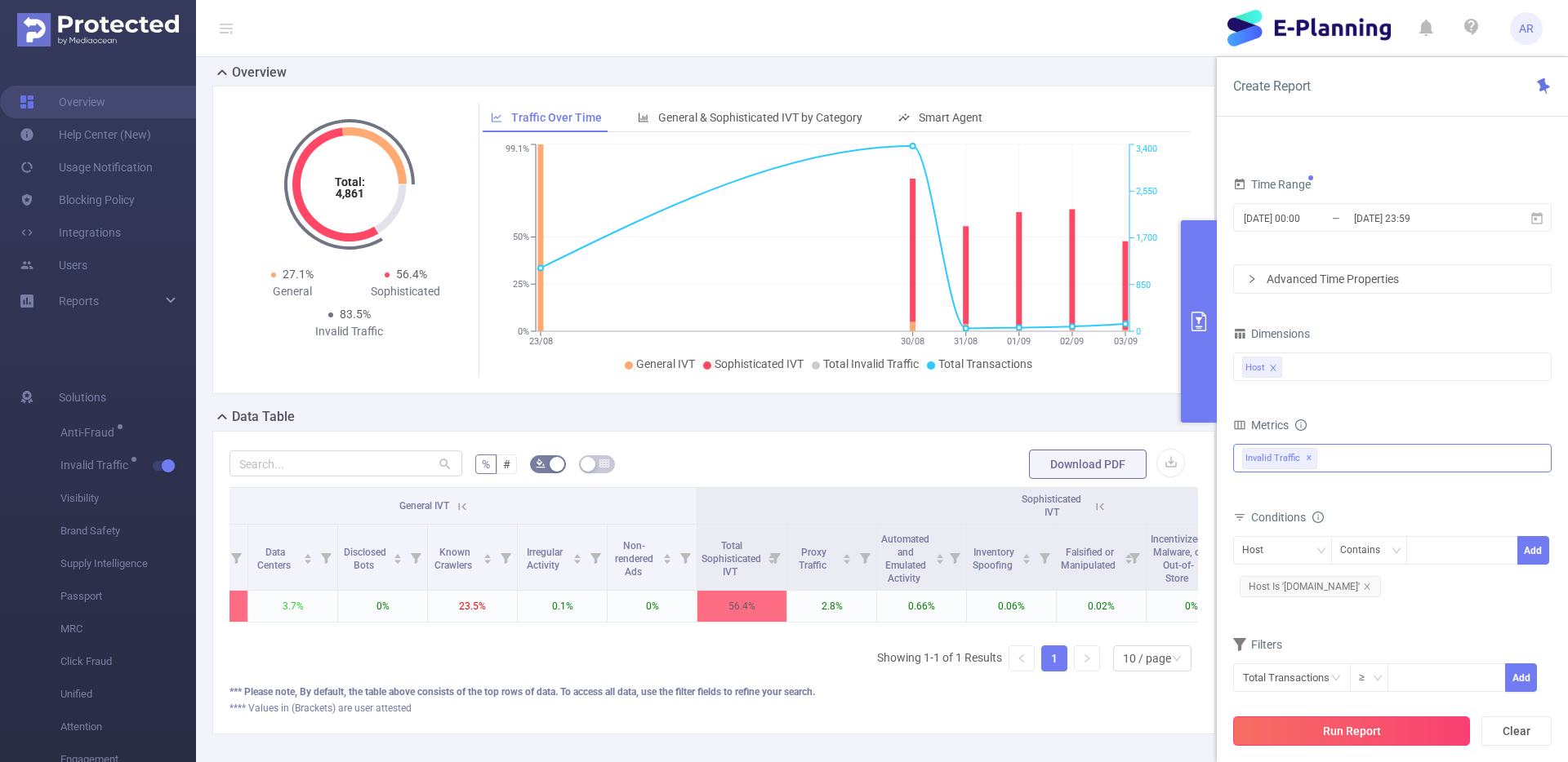
click at [1391, 732] on button "Run Report" at bounding box center [1351, 731] width 237 height 30
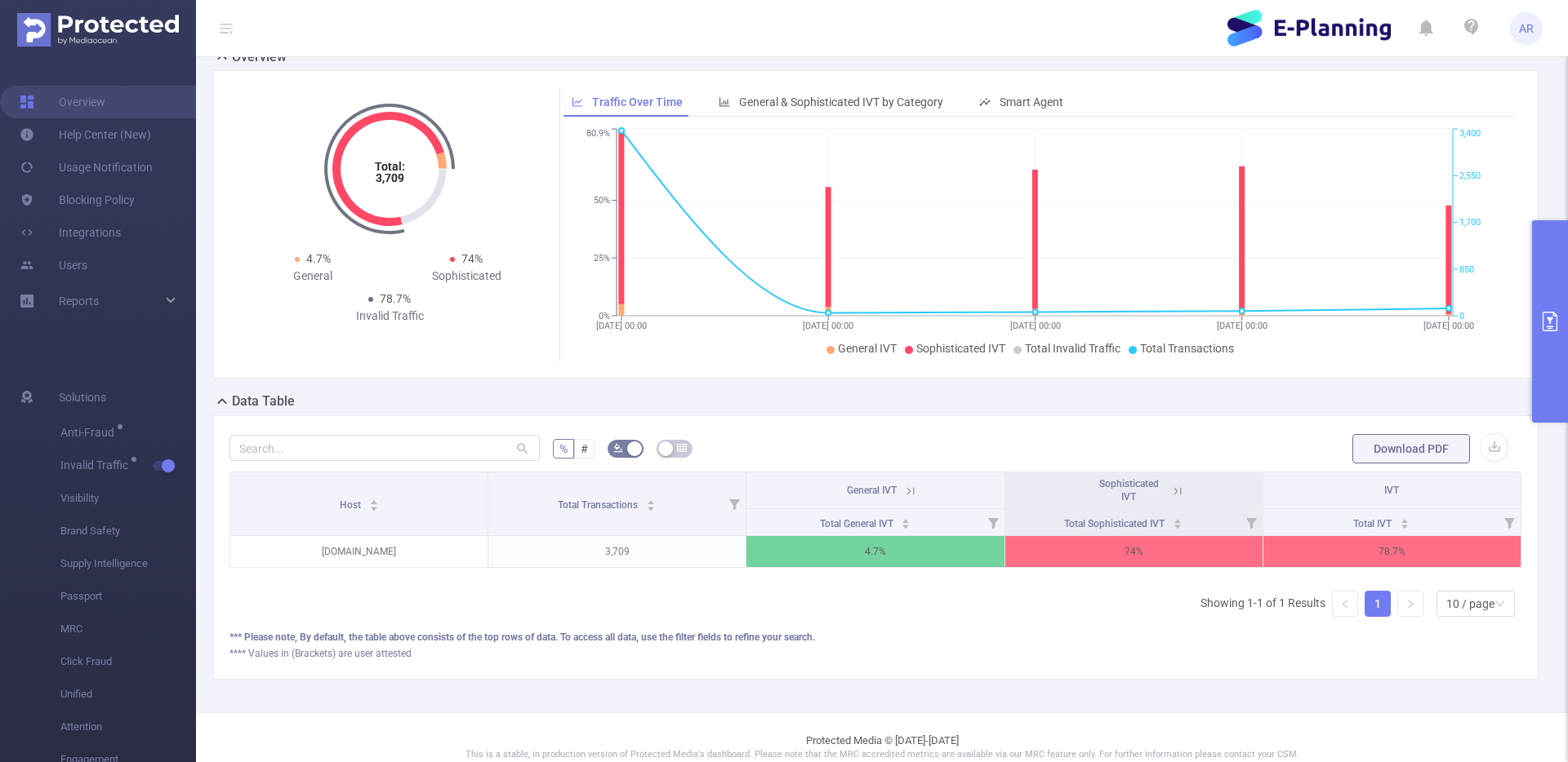
click at [907, 493] on icon at bounding box center [910, 491] width 7 height 7
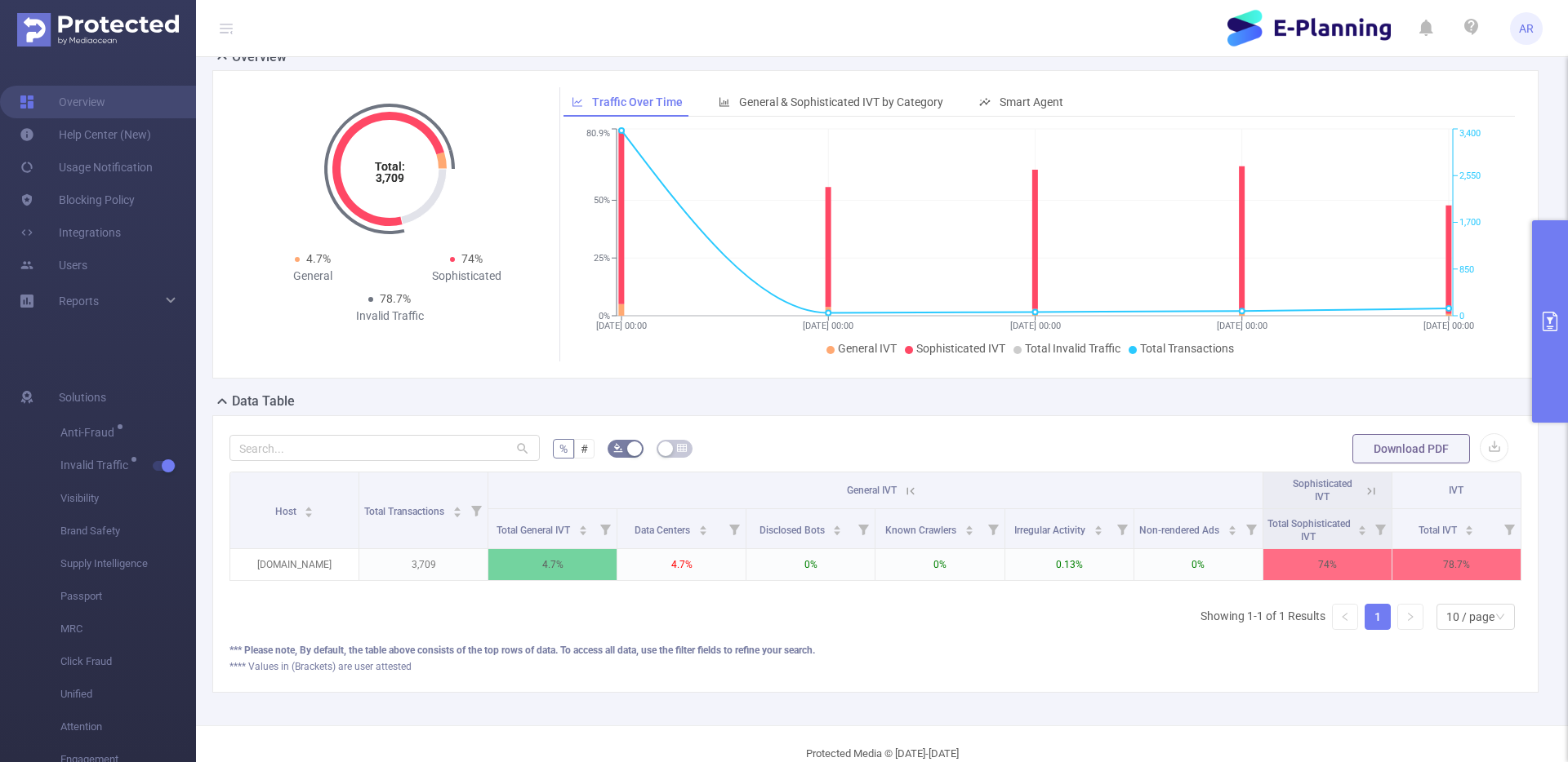
click at [907, 493] on icon at bounding box center [910, 491] width 14 height 14
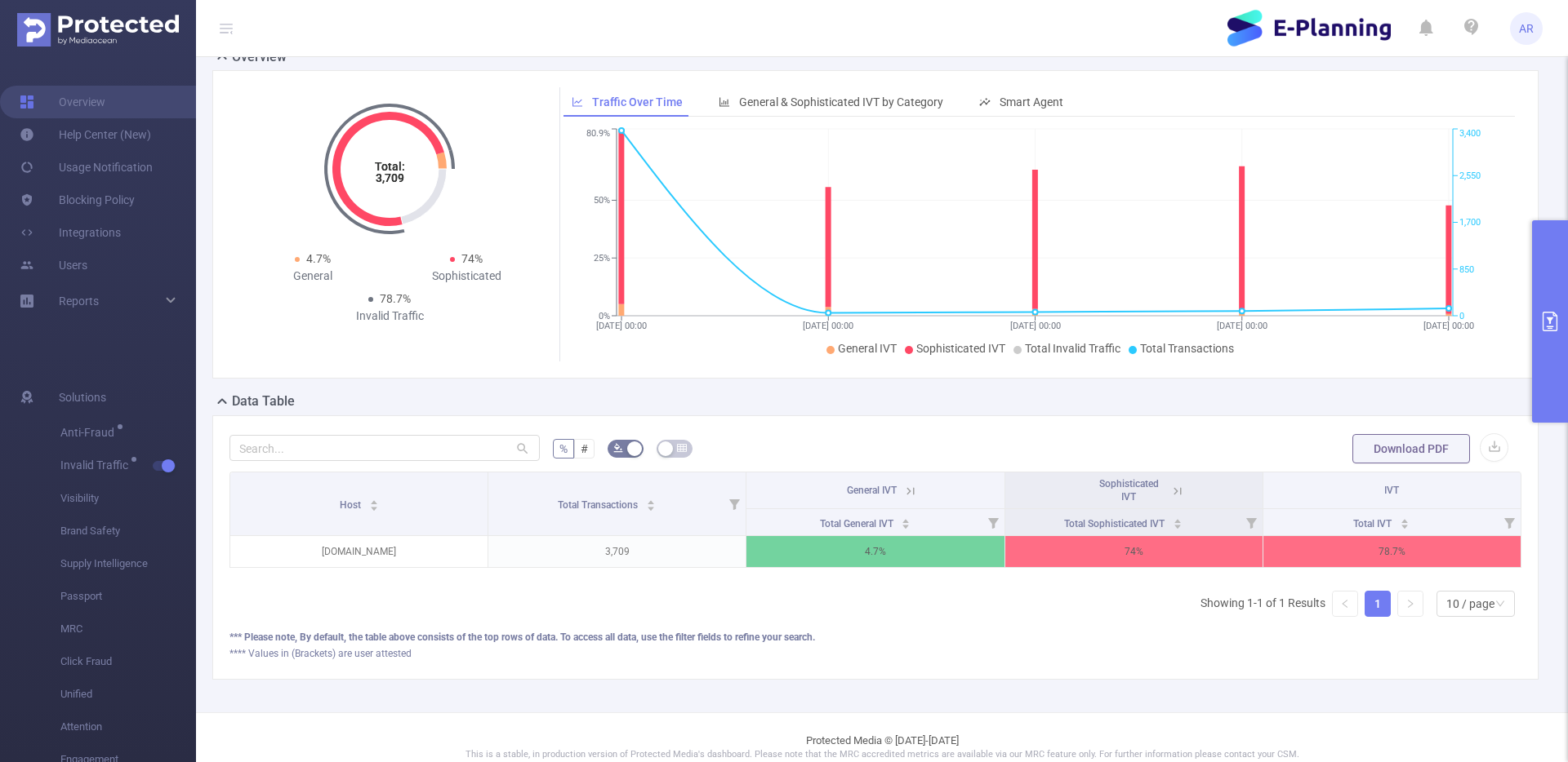
click at [1174, 487] on icon at bounding box center [1178, 491] width 14 height 14
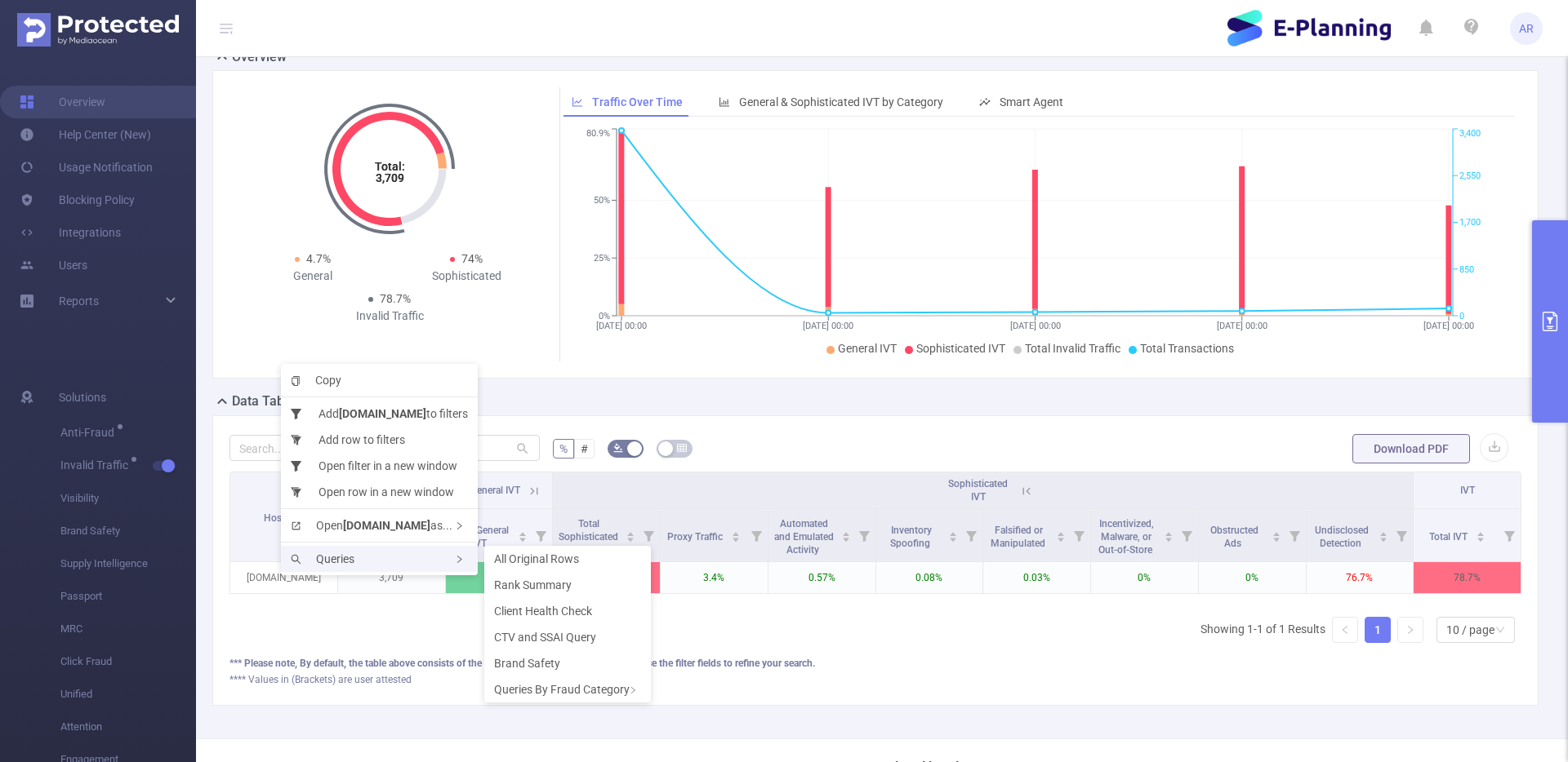
click at [418, 561] on div "Queries" at bounding box center [379, 558] width 196 height 26
click at [558, 588] on span "Rank Summary" at bounding box center [533, 585] width 77 height 13
click at [544, 585] on span "Rank Summary" at bounding box center [517, 586] width 77 height 13
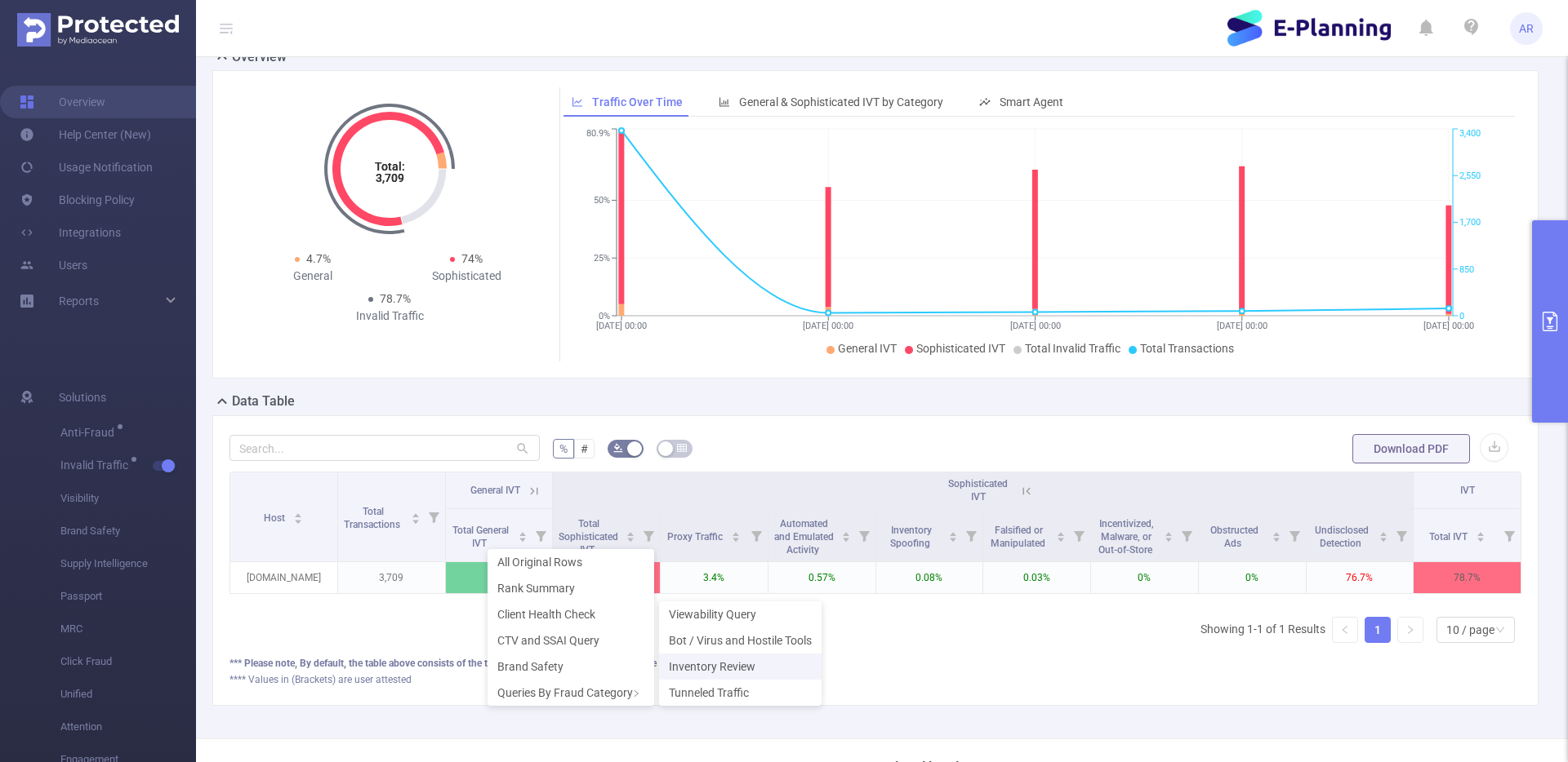
click at [725, 668] on span "Inventory Review" at bounding box center [712, 667] width 87 height 13
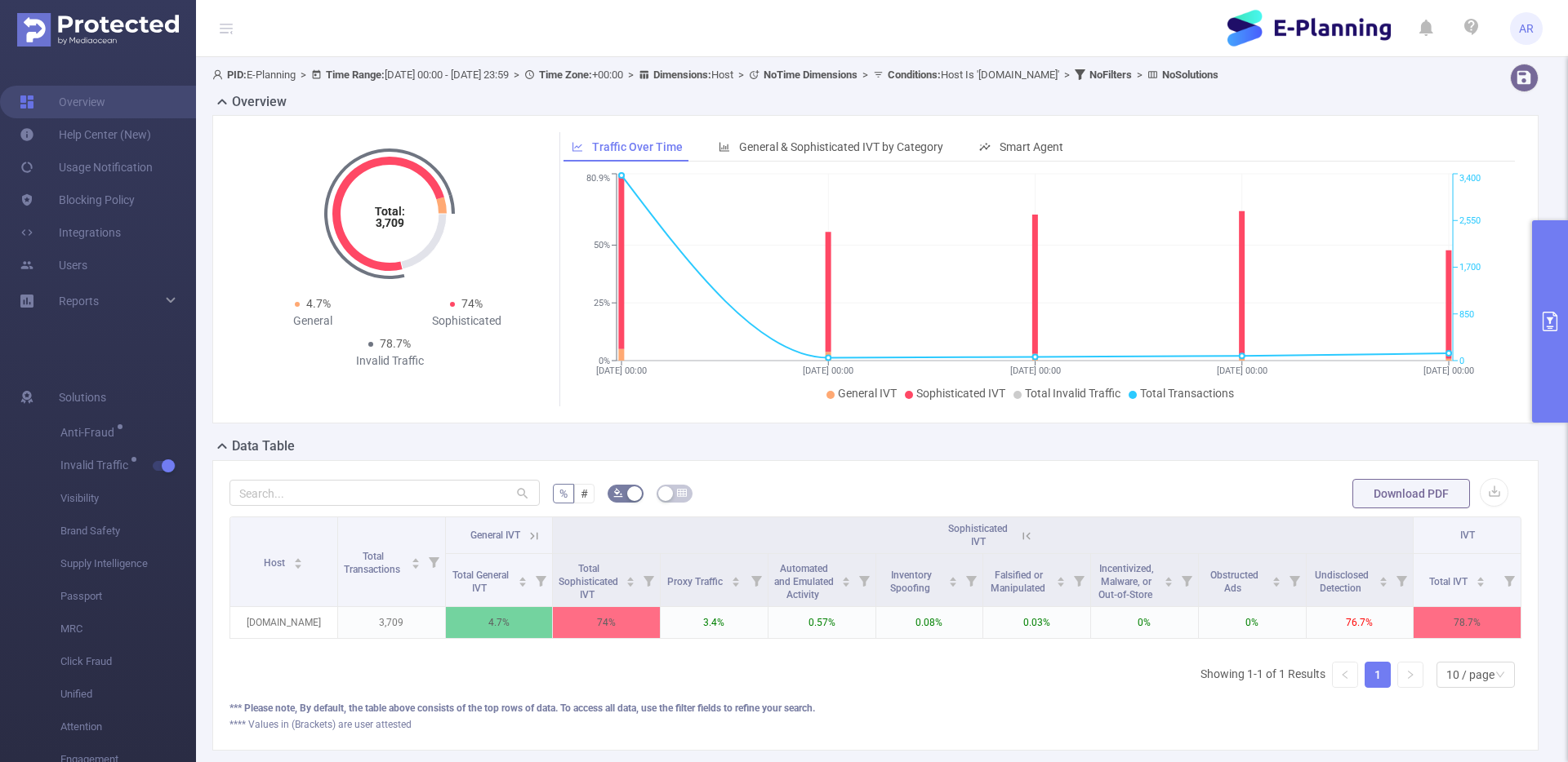
click at [1563, 248] on button "primary" at bounding box center [1550, 322] width 36 height 203
